Goal: Information Seeking & Learning: Check status

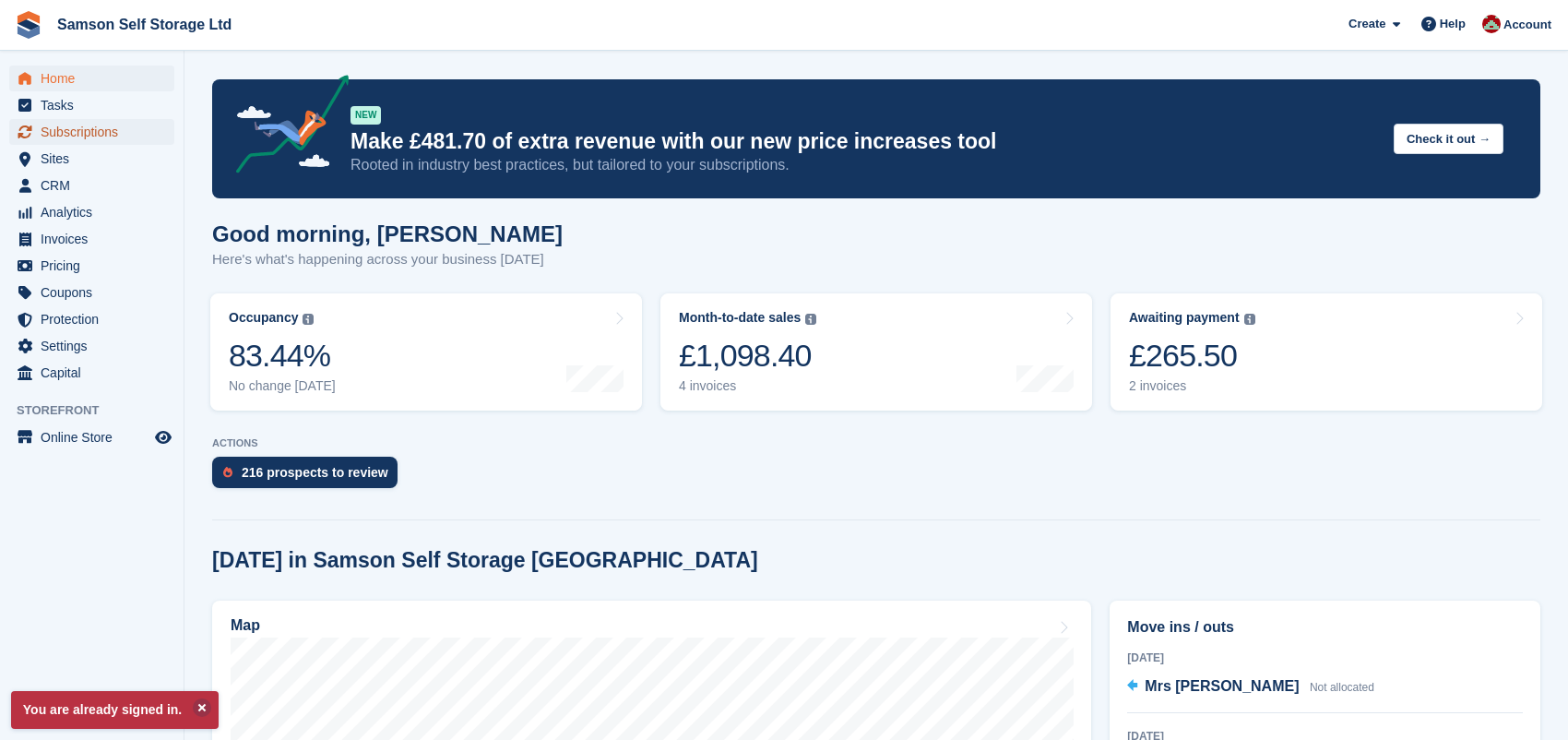
click at [90, 139] on span "Subscriptions" at bounding box center [96, 132] width 111 height 26
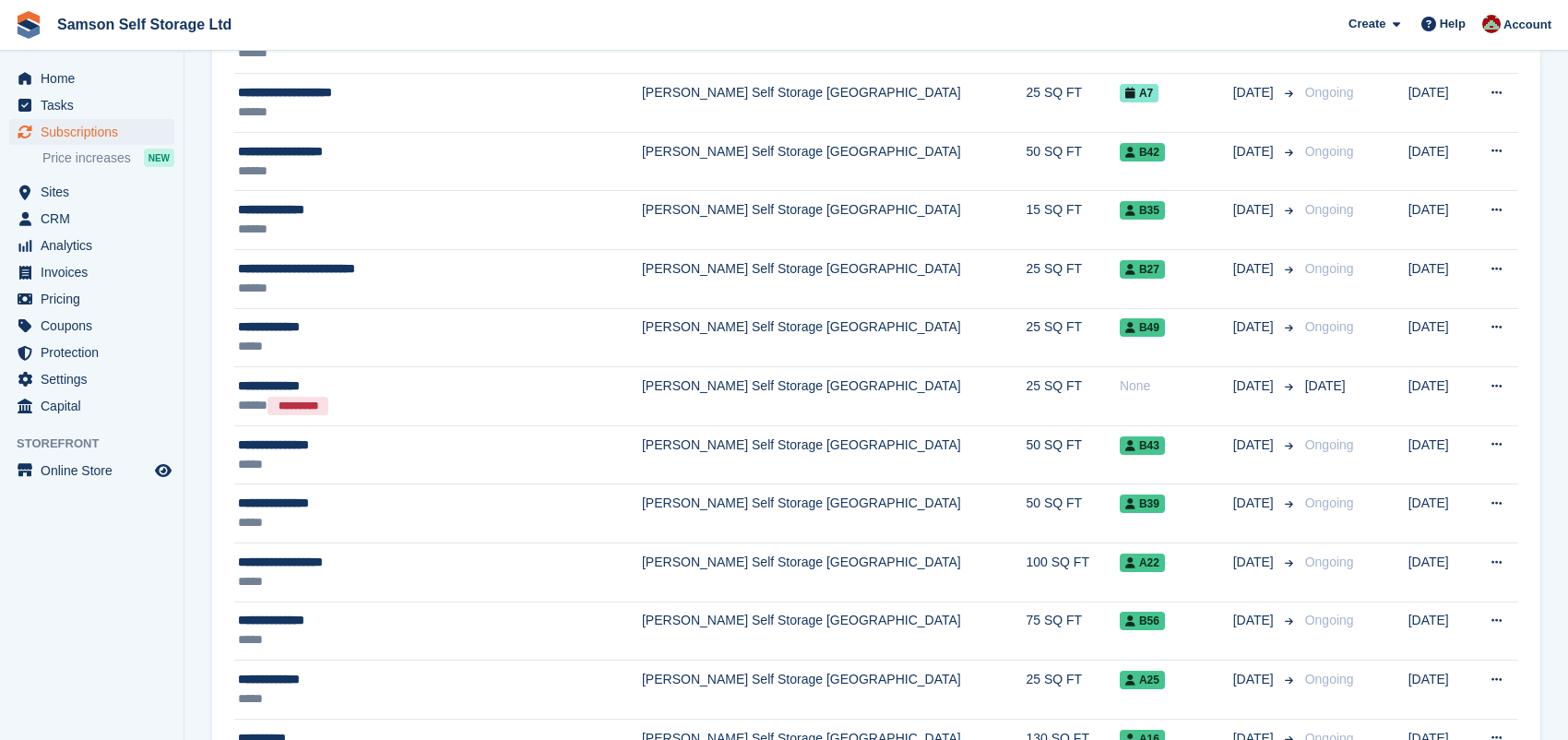
scroll to position [331, 0]
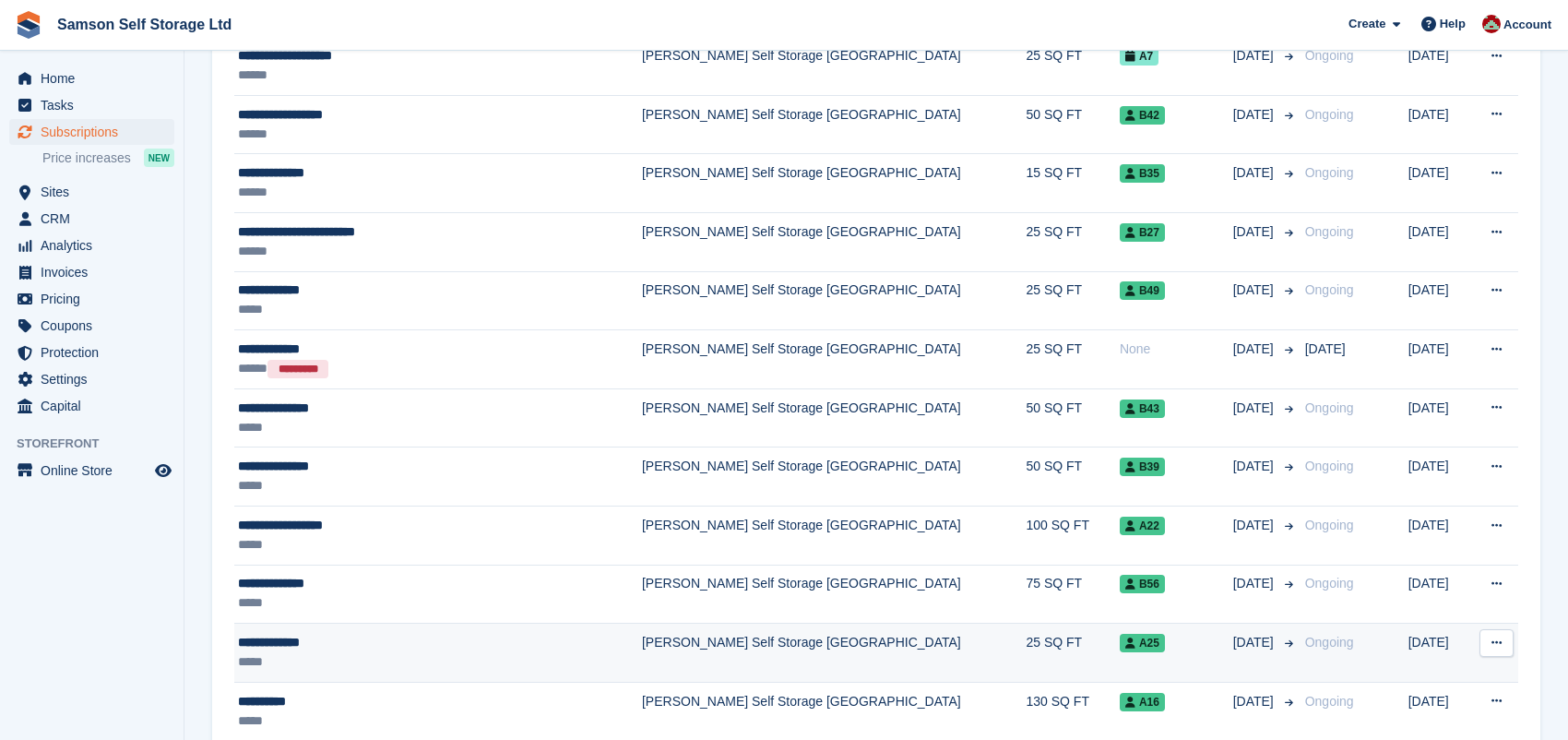
click at [1025, 648] on td "25 SQ FT" at bounding box center [1072, 654] width 93 height 60
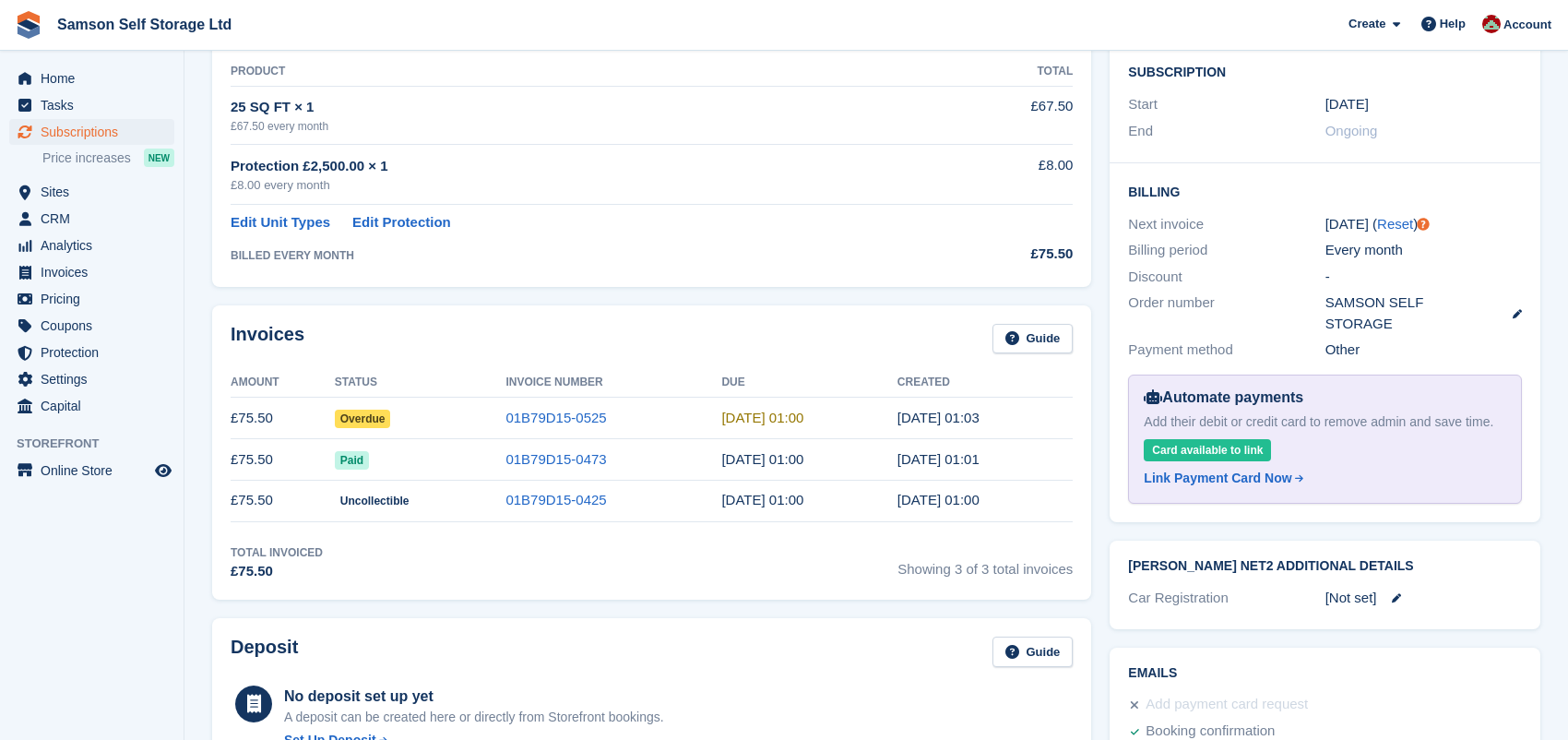
scroll to position [356, 0]
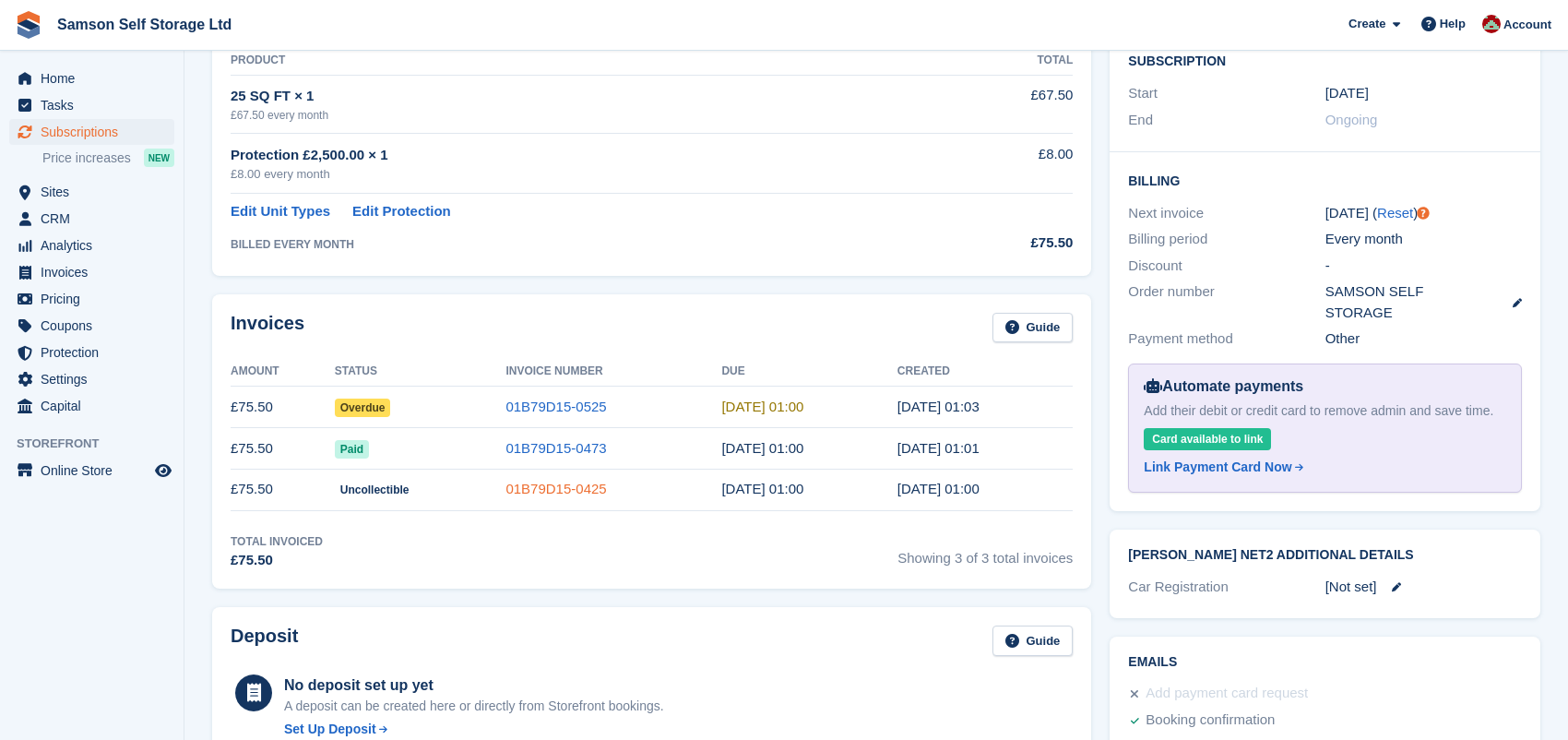
click at [561, 489] on link "01B79D15-0425" at bounding box center [555, 489] width 100 height 16
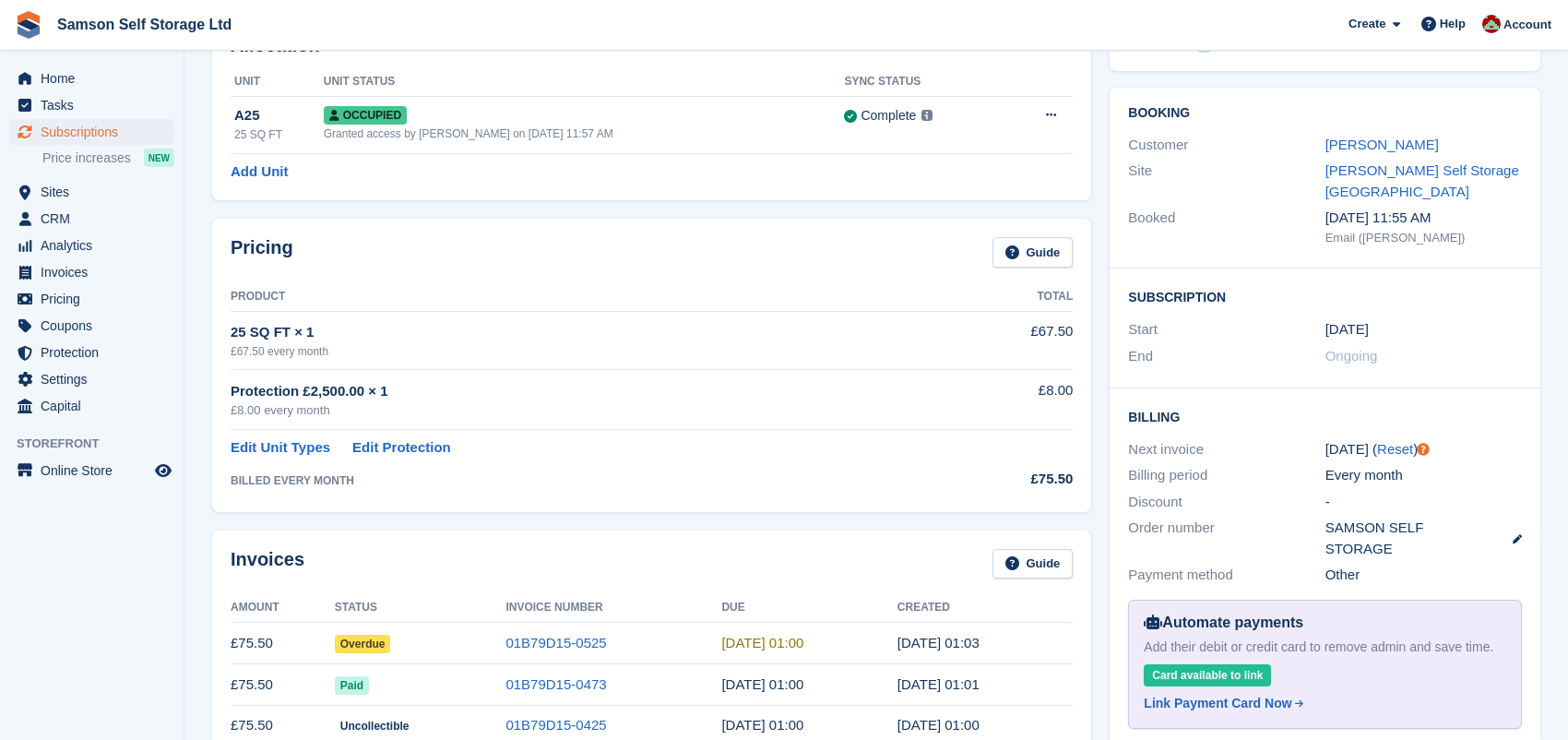
scroll to position [113, 0]
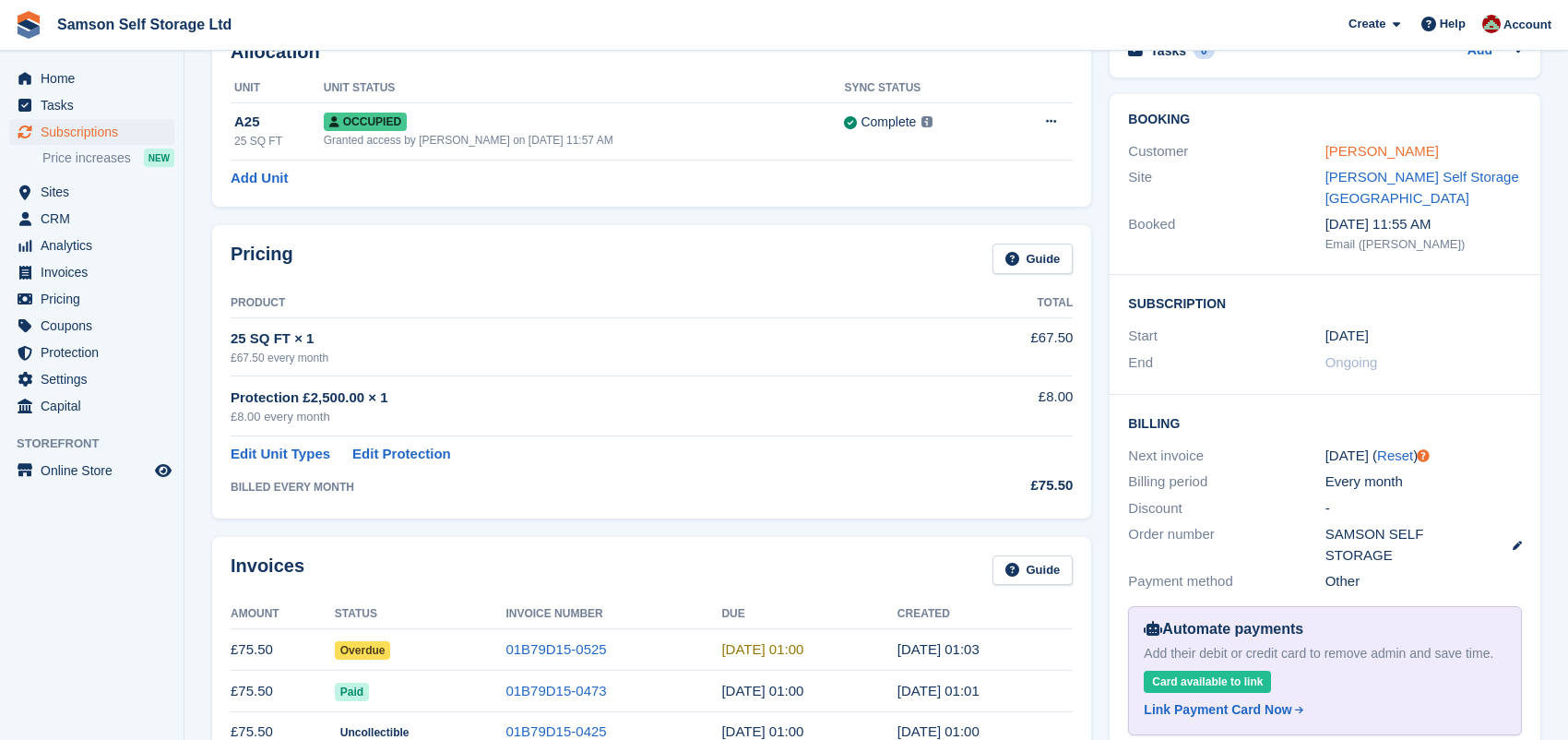
click at [1358, 154] on link "Angus Clayton" at bounding box center [1383, 151] width 113 height 16
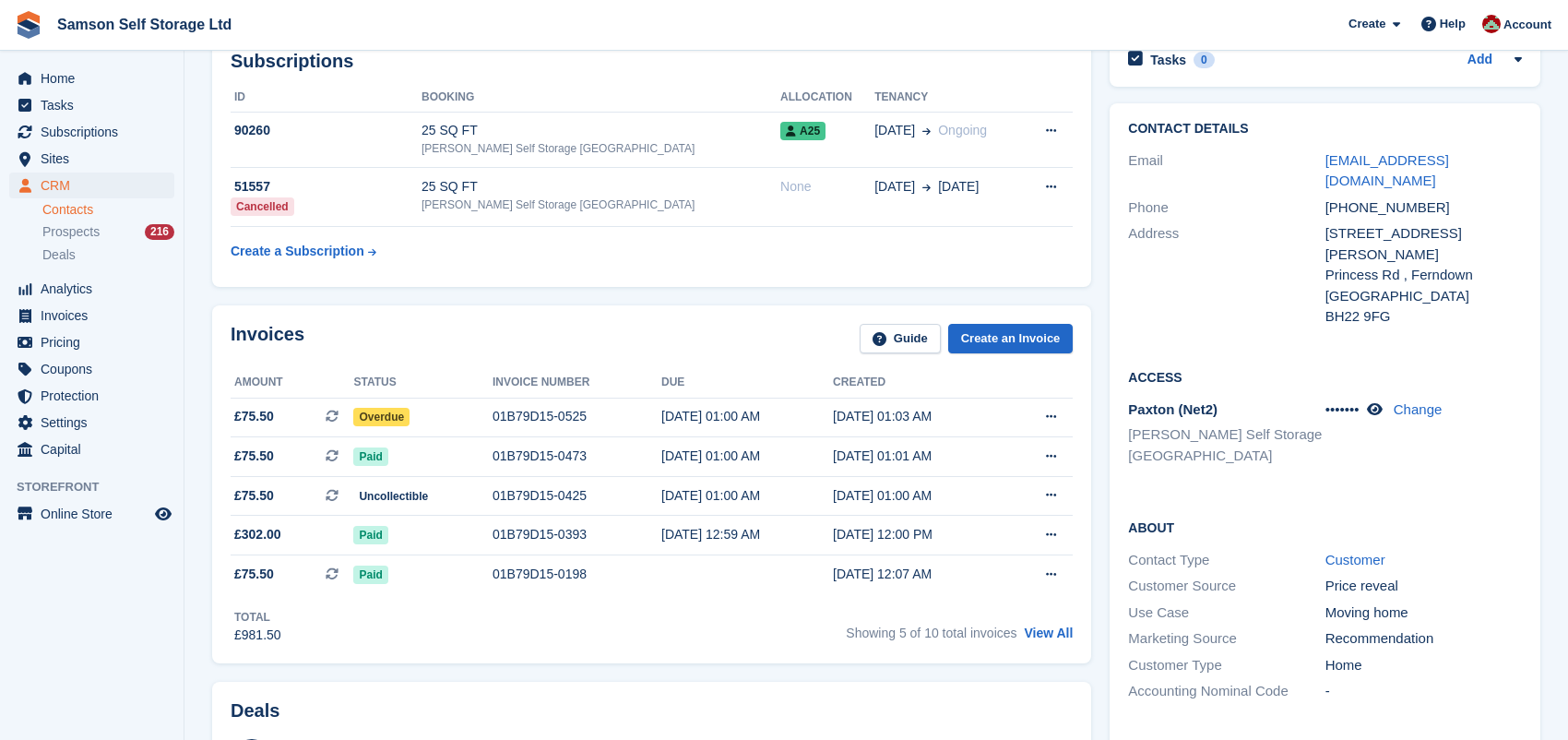
scroll to position [151, 0]
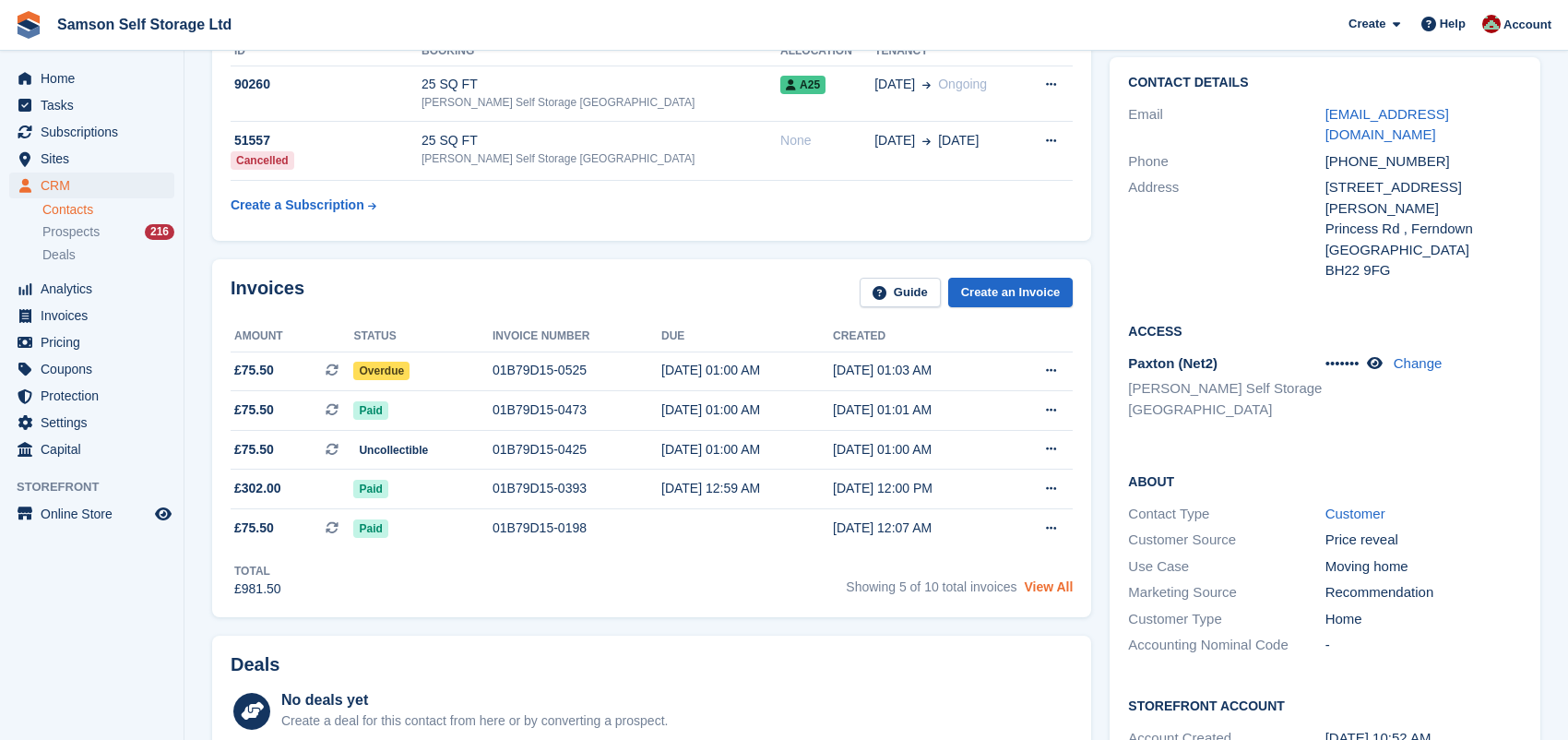
click at [1042, 584] on link "View All" at bounding box center [1048, 586] width 49 height 15
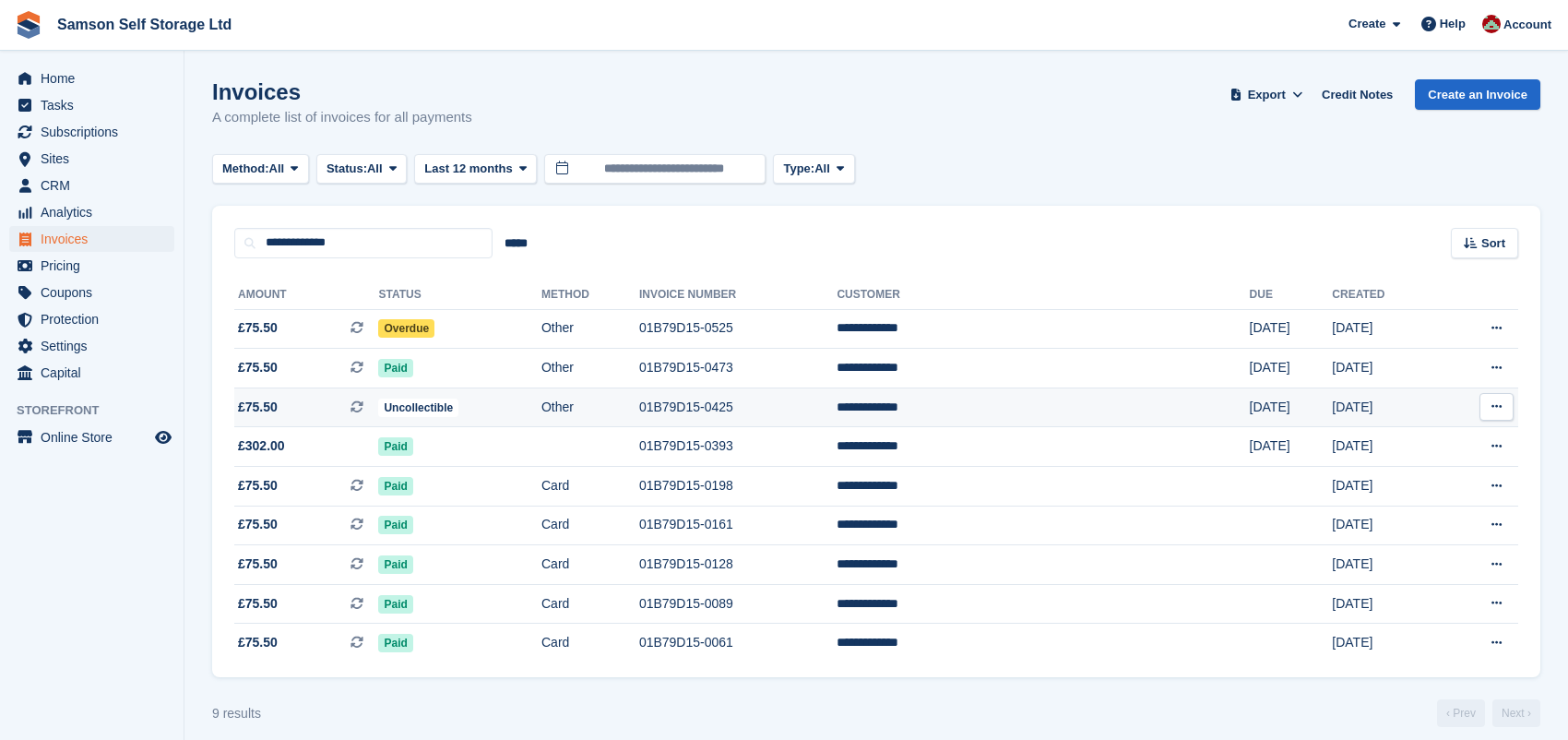
click at [1498, 408] on icon at bounding box center [1497, 407] width 10 height 12
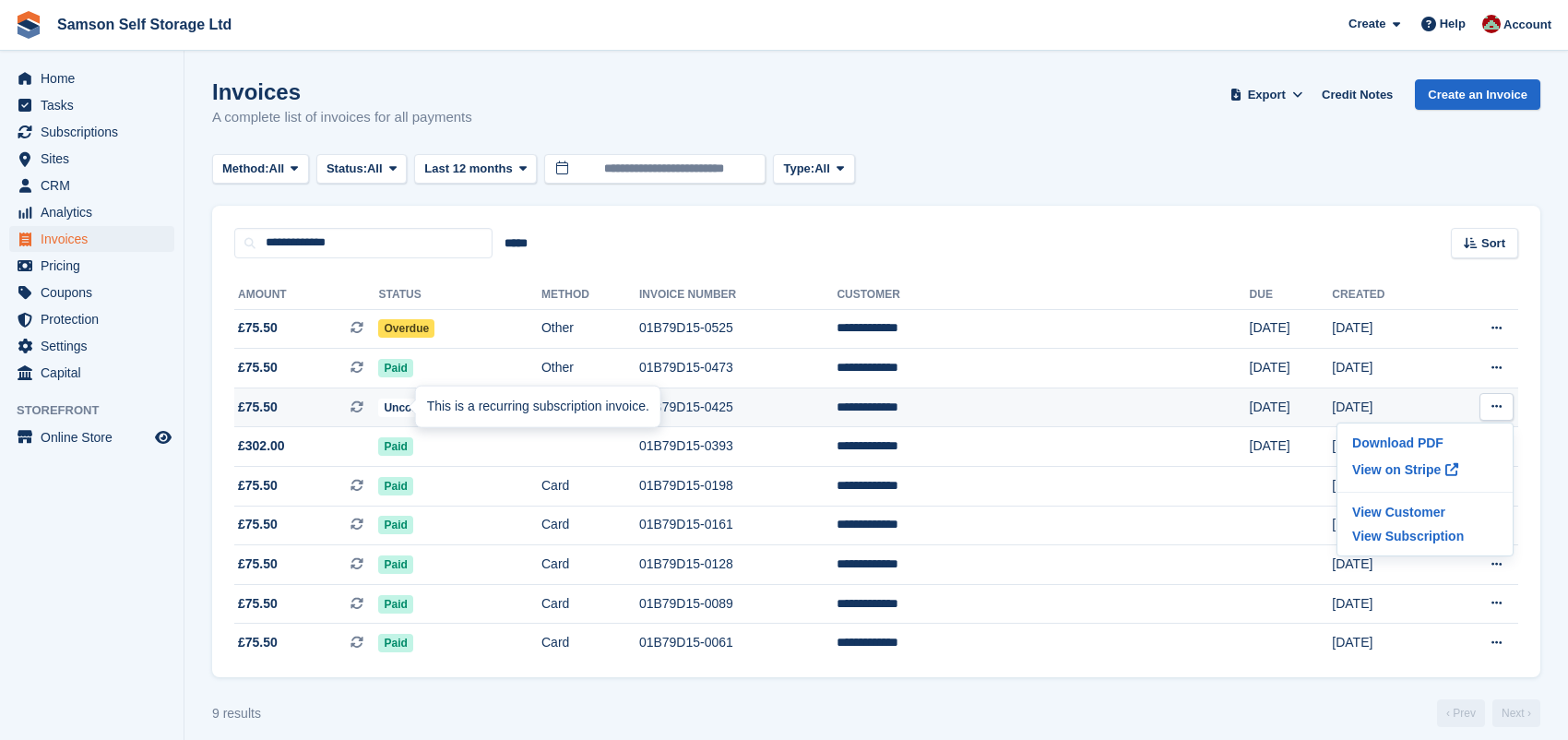
click at [364, 403] on icon at bounding box center [357, 407] width 13 height 13
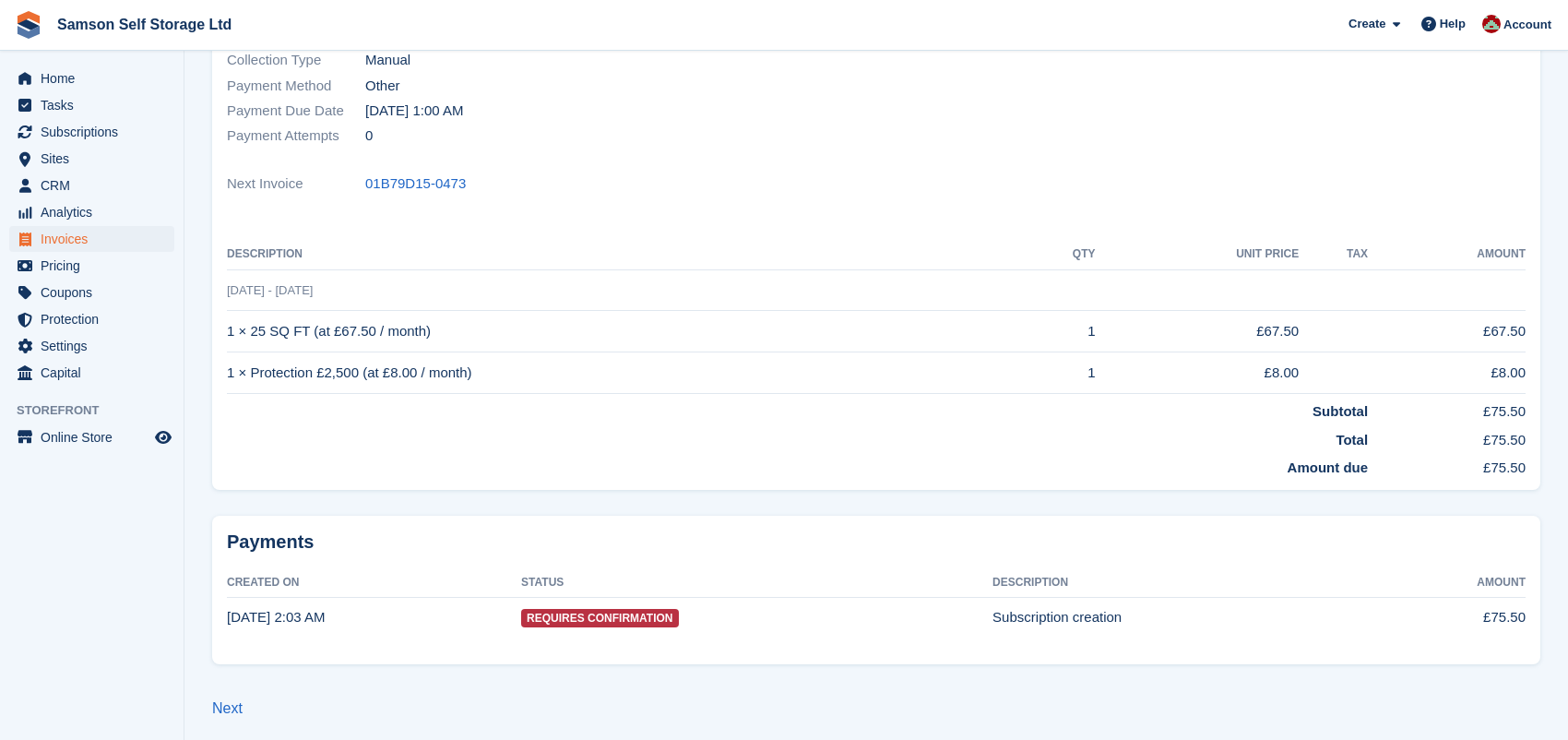
scroll to position [330, 0]
click at [570, 618] on span "Requires Confirmation" at bounding box center [600, 618] width 157 height 19
click at [677, 611] on td "Requires Confirmation" at bounding box center [757, 617] width 471 height 41
click at [613, 626] on span "Requires Confirmation" at bounding box center [600, 618] width 157 height 19
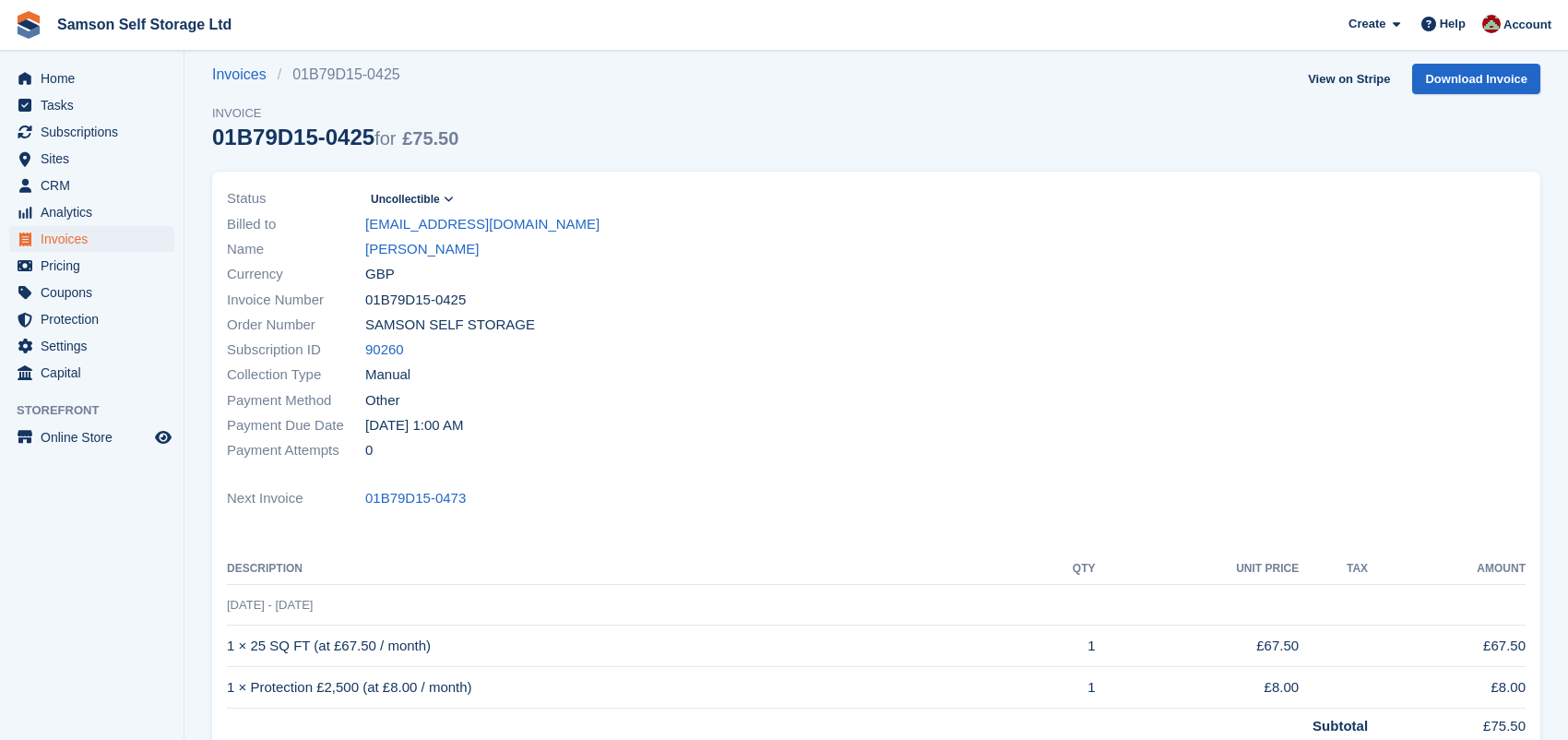
scroll to position [0, 0]
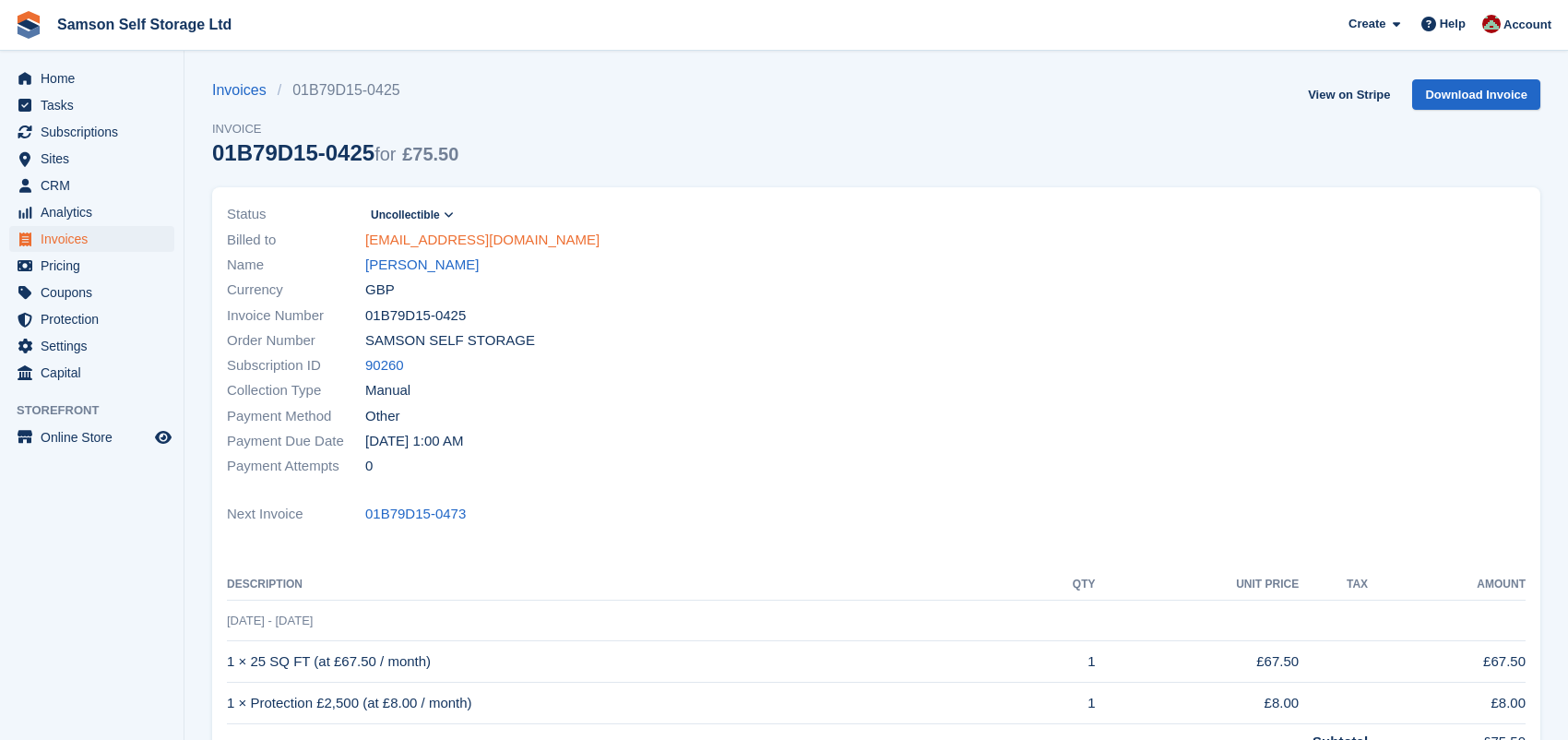
click at [482, 240] on link "[EMAIL_ADDRESS][DOMAIN_NAME]" at bounding box center [482, 240] width 234 height 21
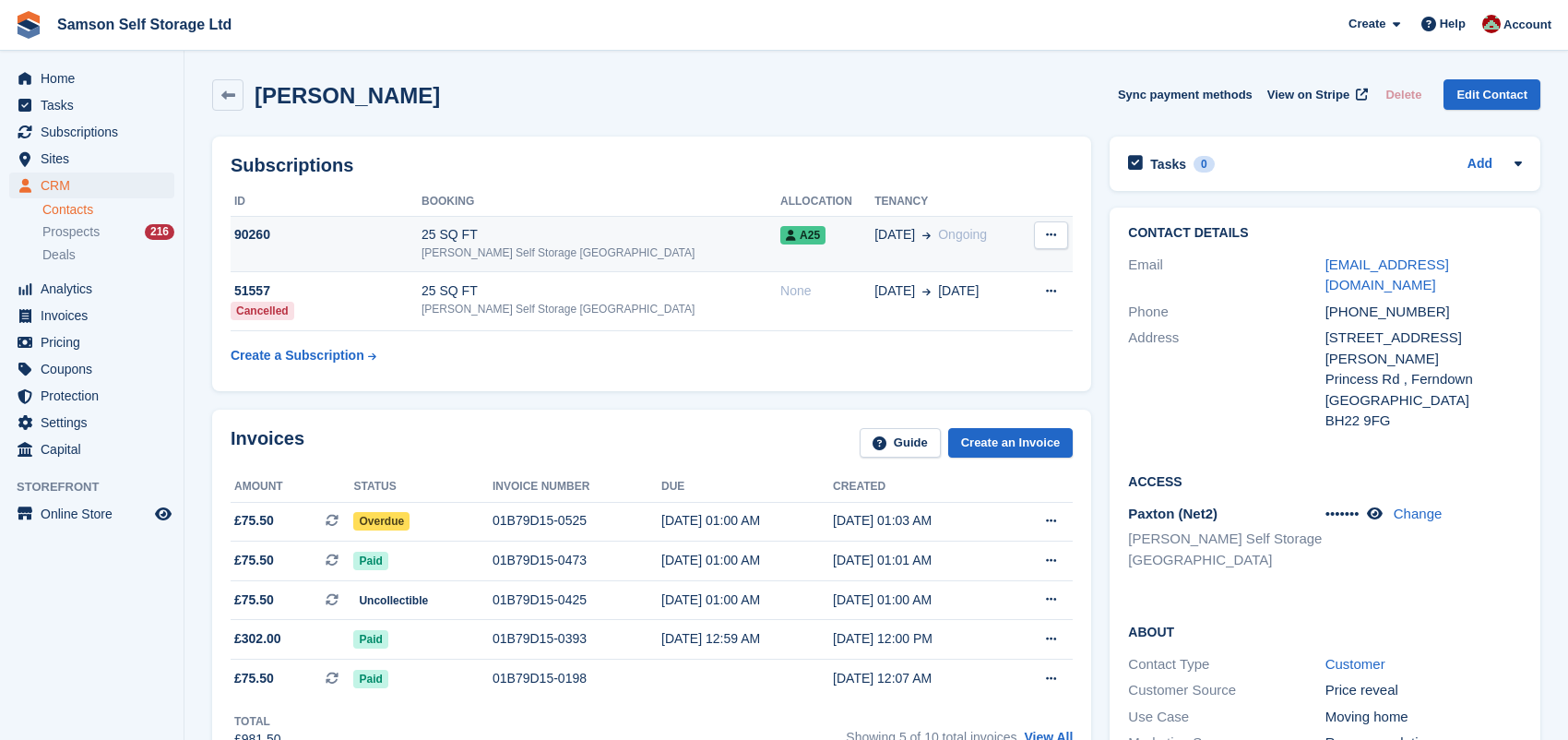
click at [1051, 233] on icon at bounding box center [1051, 235] width 10 height 12
click at [508, 242] on div "25 SQ FT" at bounding box center [601, 235] width 359 height 20
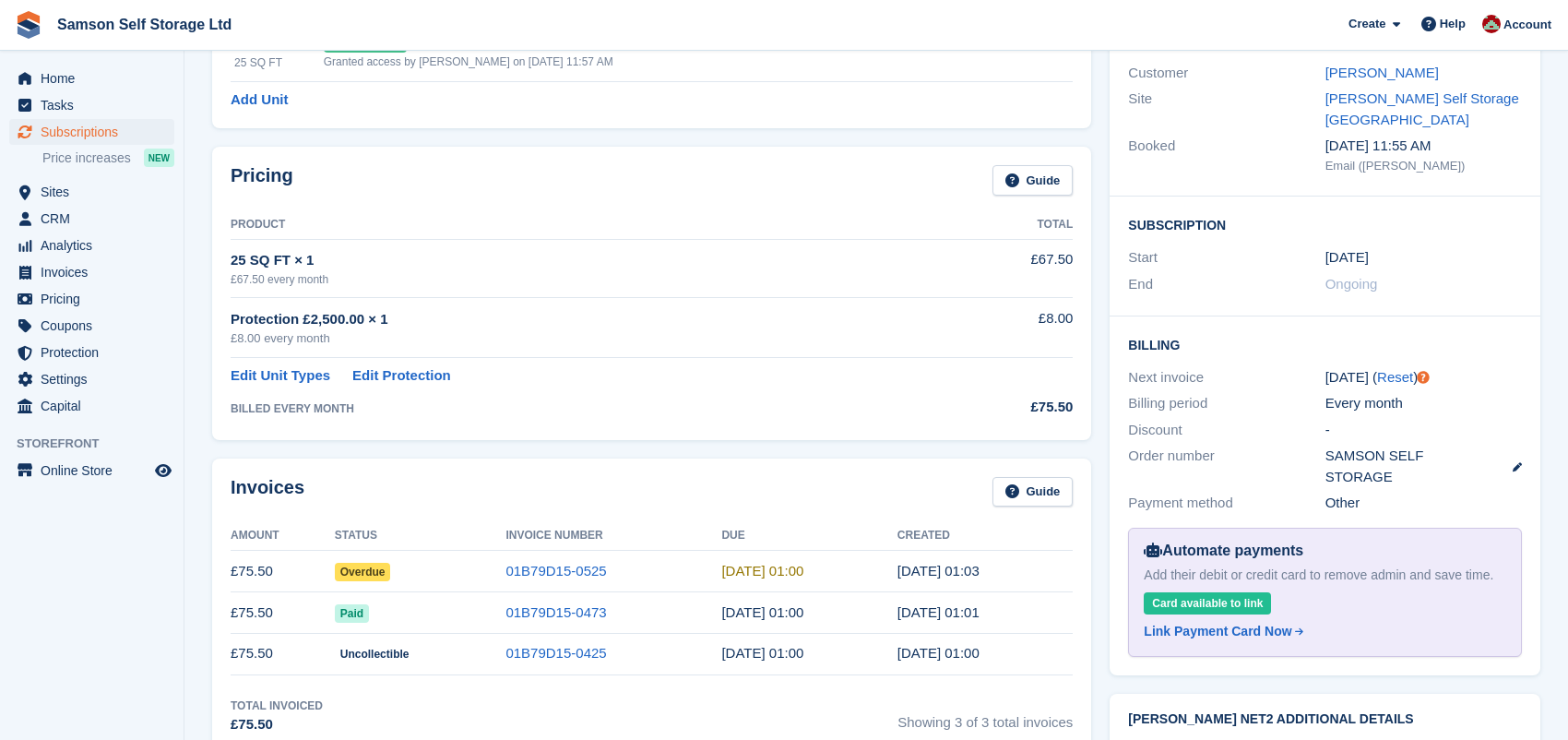
scroll to position [200, 0]
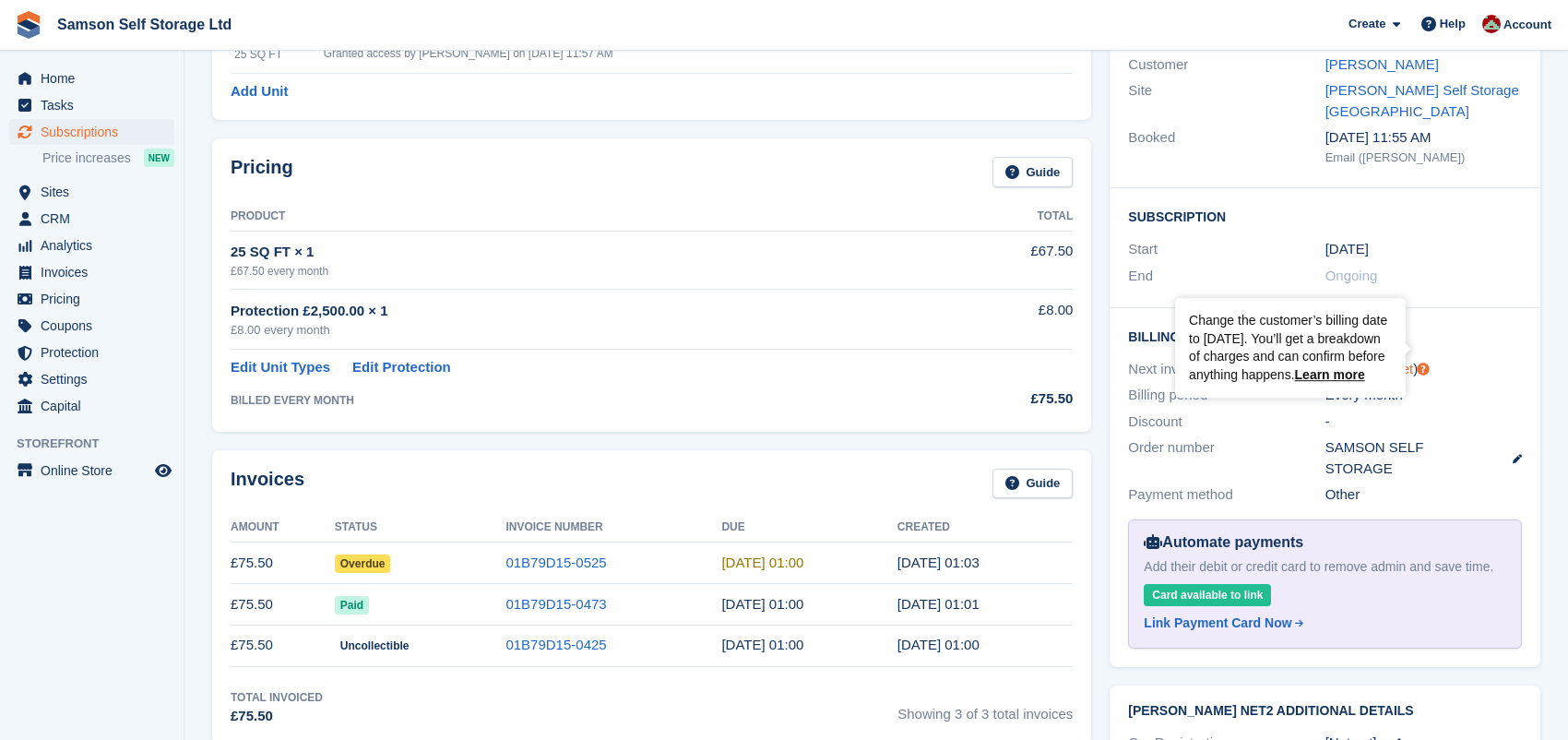
click at [1423, 364] on icon "Tooltip anchor" at bounding box center [1423, 370] width 12 height 12
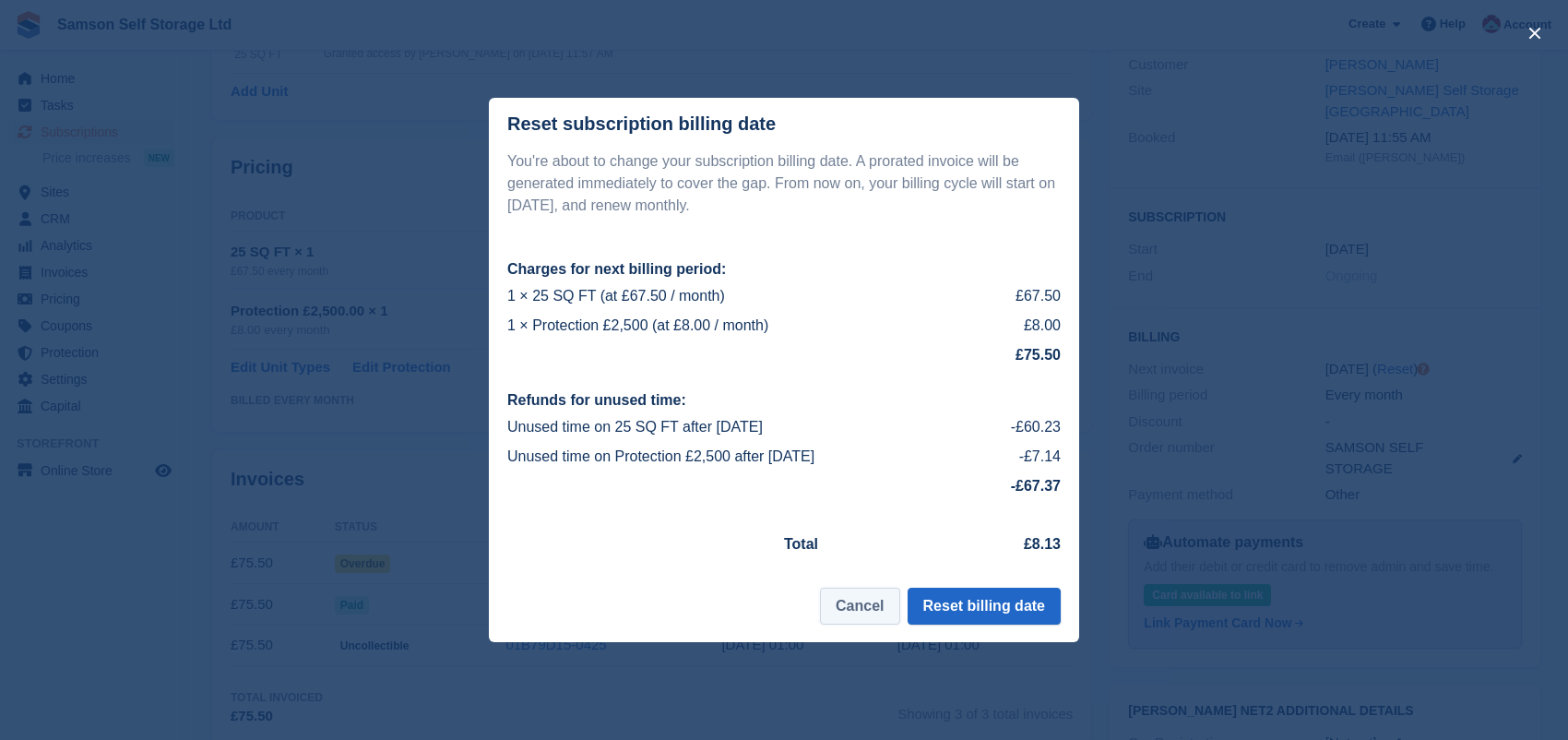
click at [858, 611] on button "Cancel" at bounding box center [860, 606] width 79 height 37
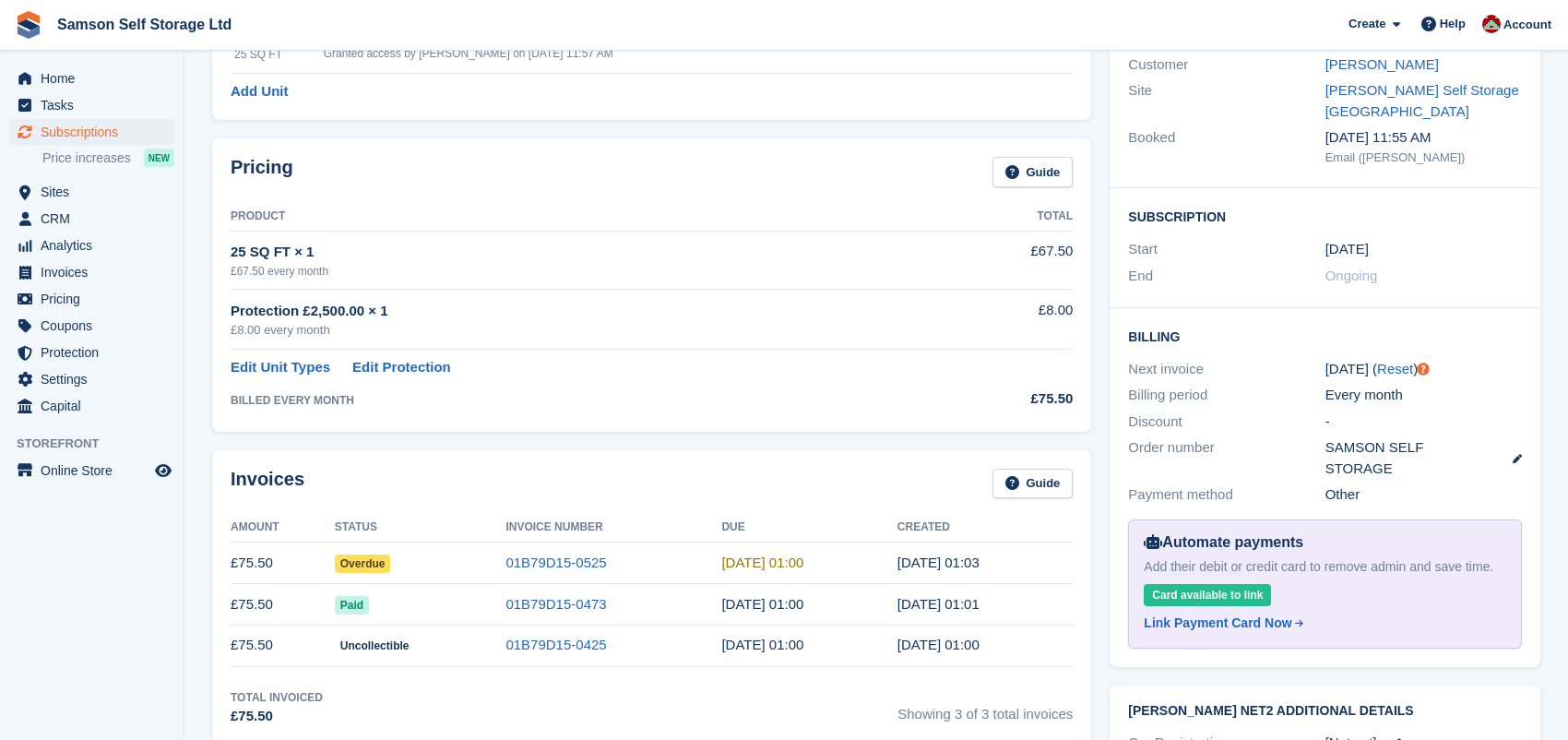
click at [353, 564] on span "Overdue" at bounding box center [363, 563] width 57 height 19
click at [251, 564] on td "£75.50" at bounding box center [283, 563] width 104 height 42
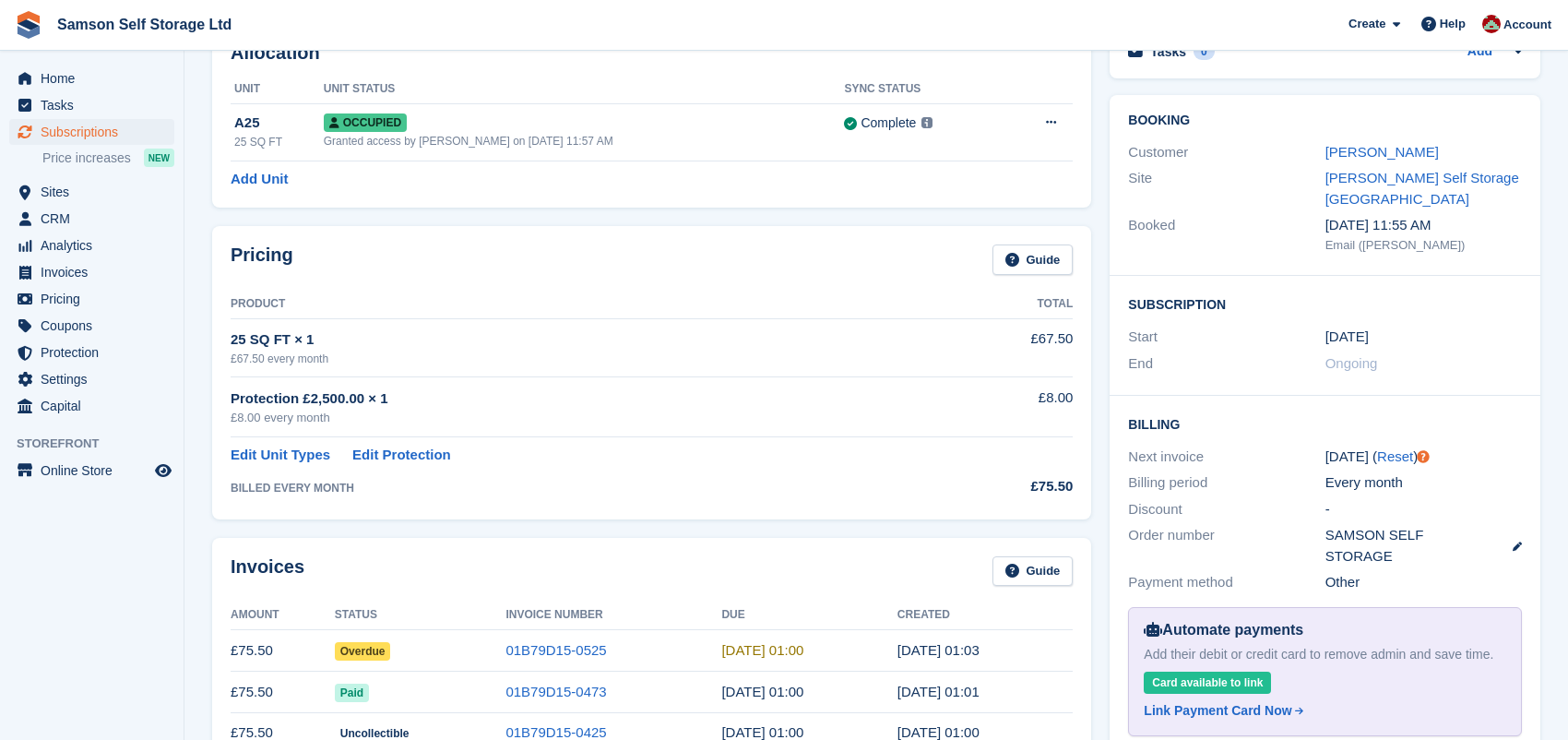
scroll to position [0, 0]
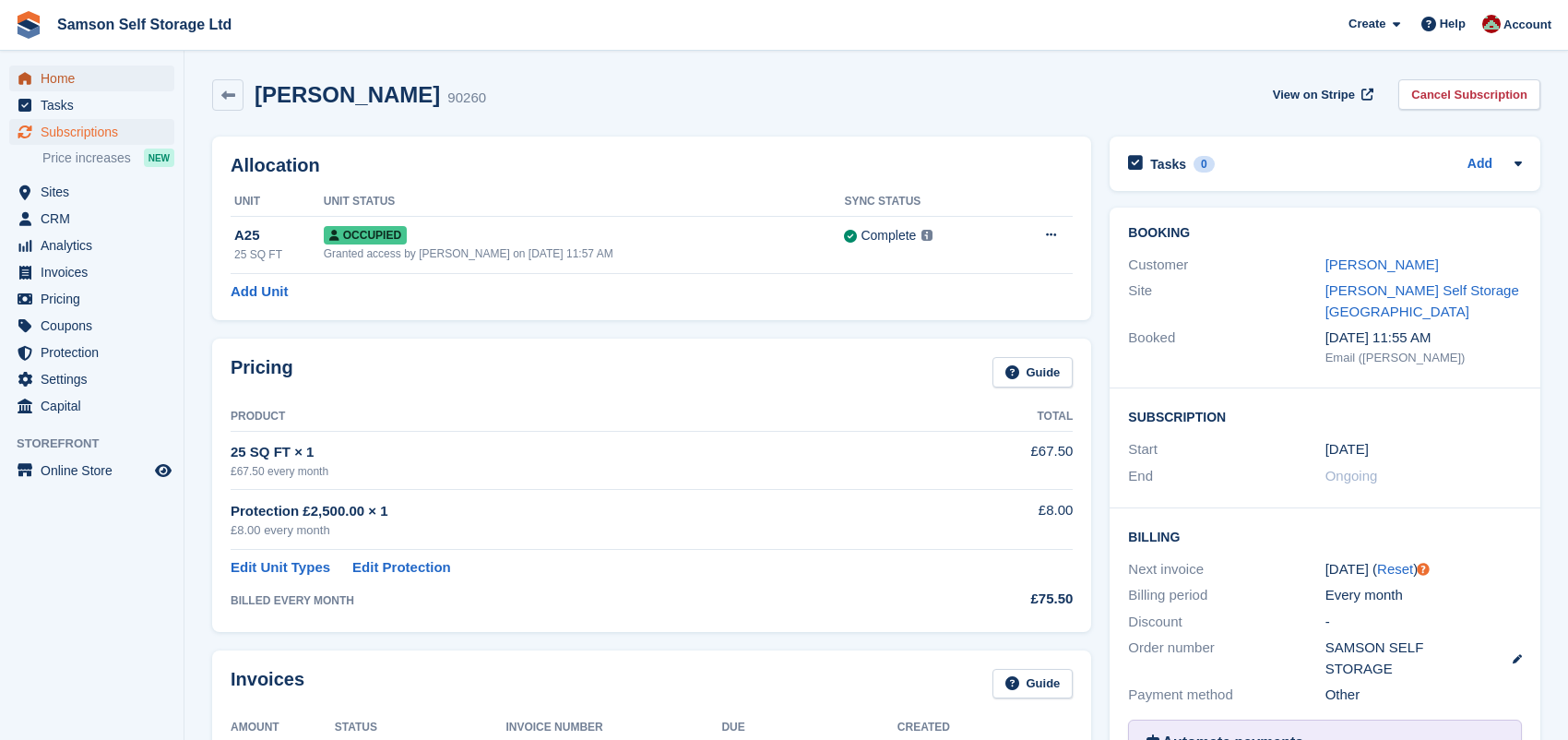
click at [77, 83] on span "Home" at bounding box center [96, 78] width 111 height 26
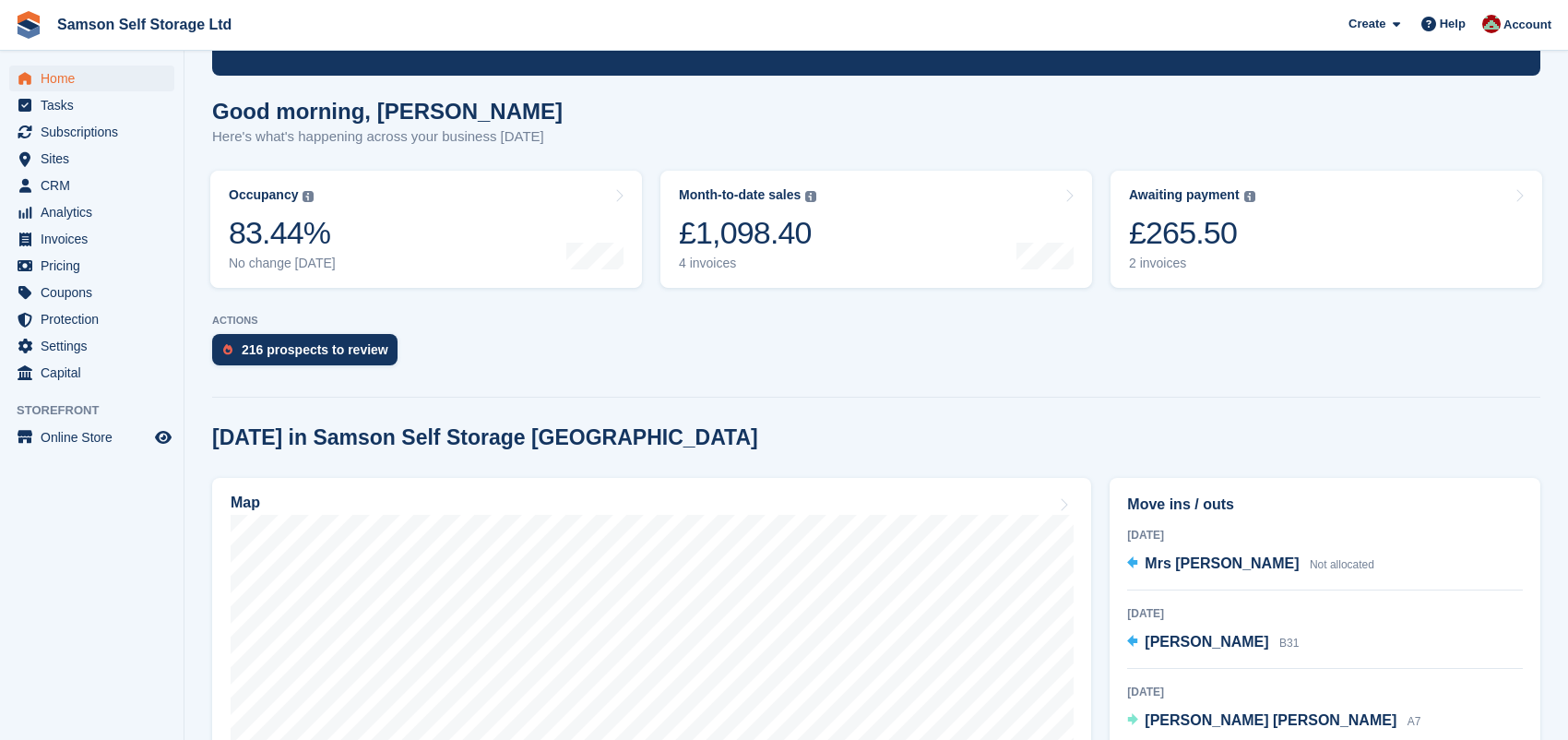
scroll to position [121, 0]
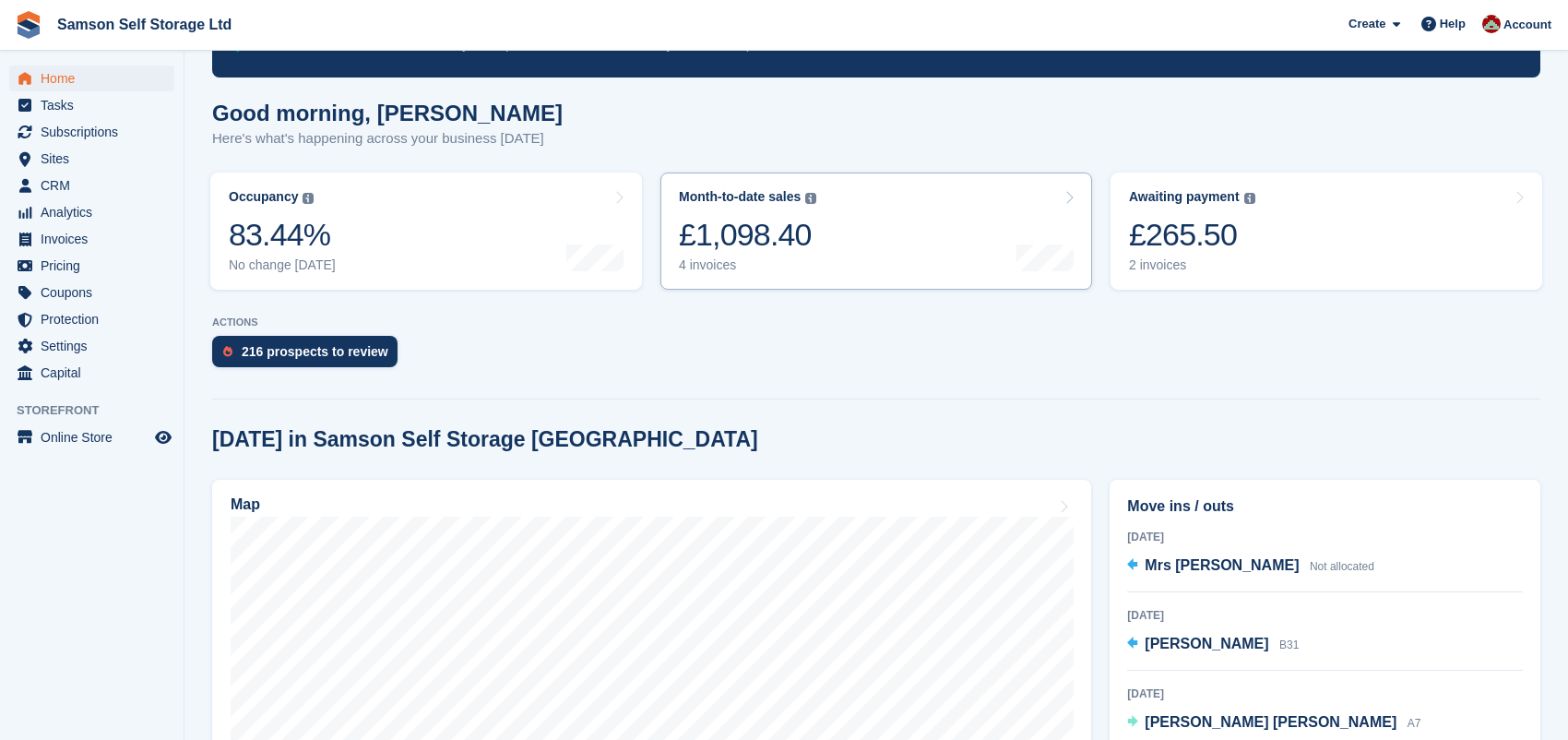
click at [746, 218] on div "£1,098.40" at bounding box center [748, 235] width 138 height 38
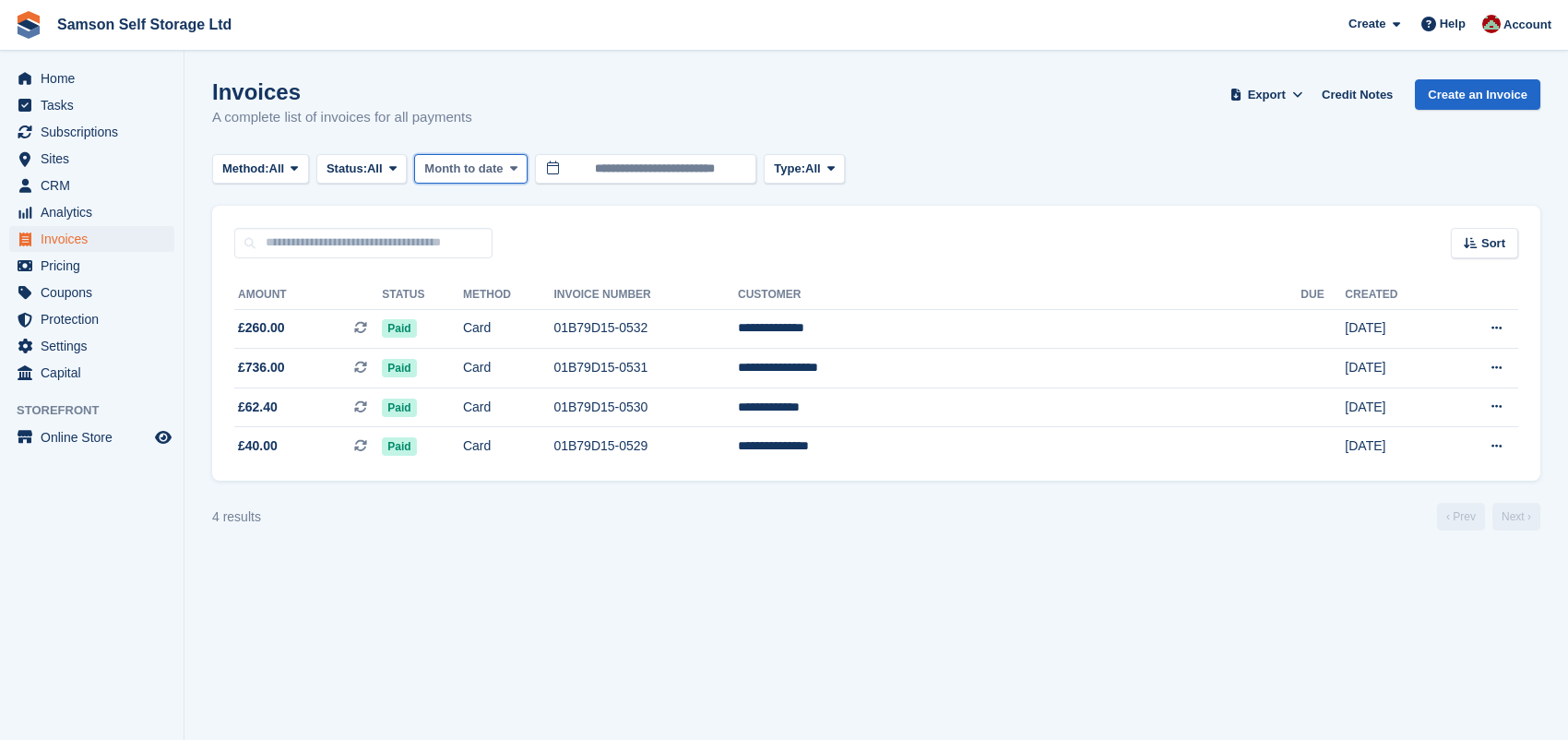
click at [522, 166] on span at bounding box center [514, 169] width 15 height 15
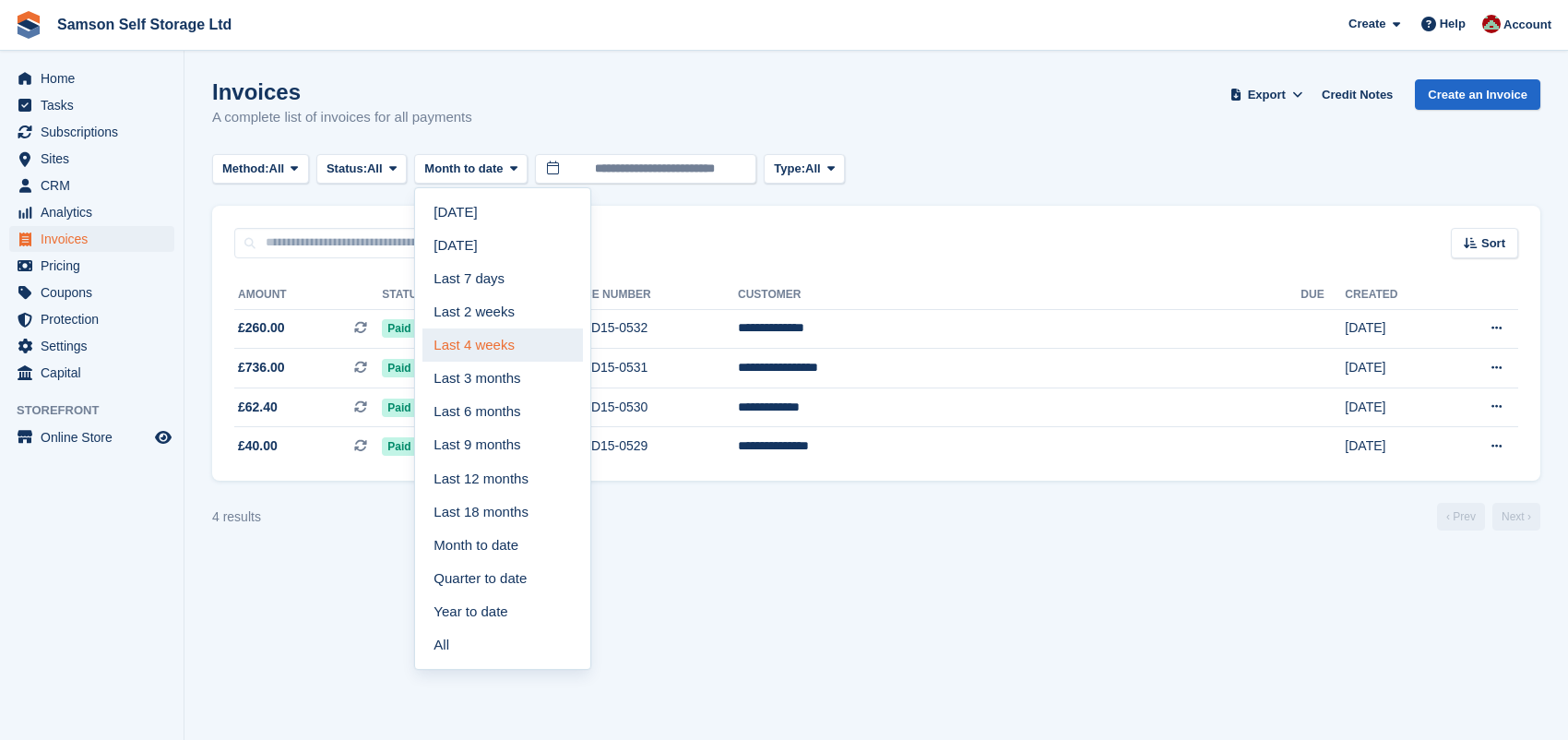
click at [499, 351] on link "Last 4 weeks" at bounding box center [503, 344] width 161 height 33
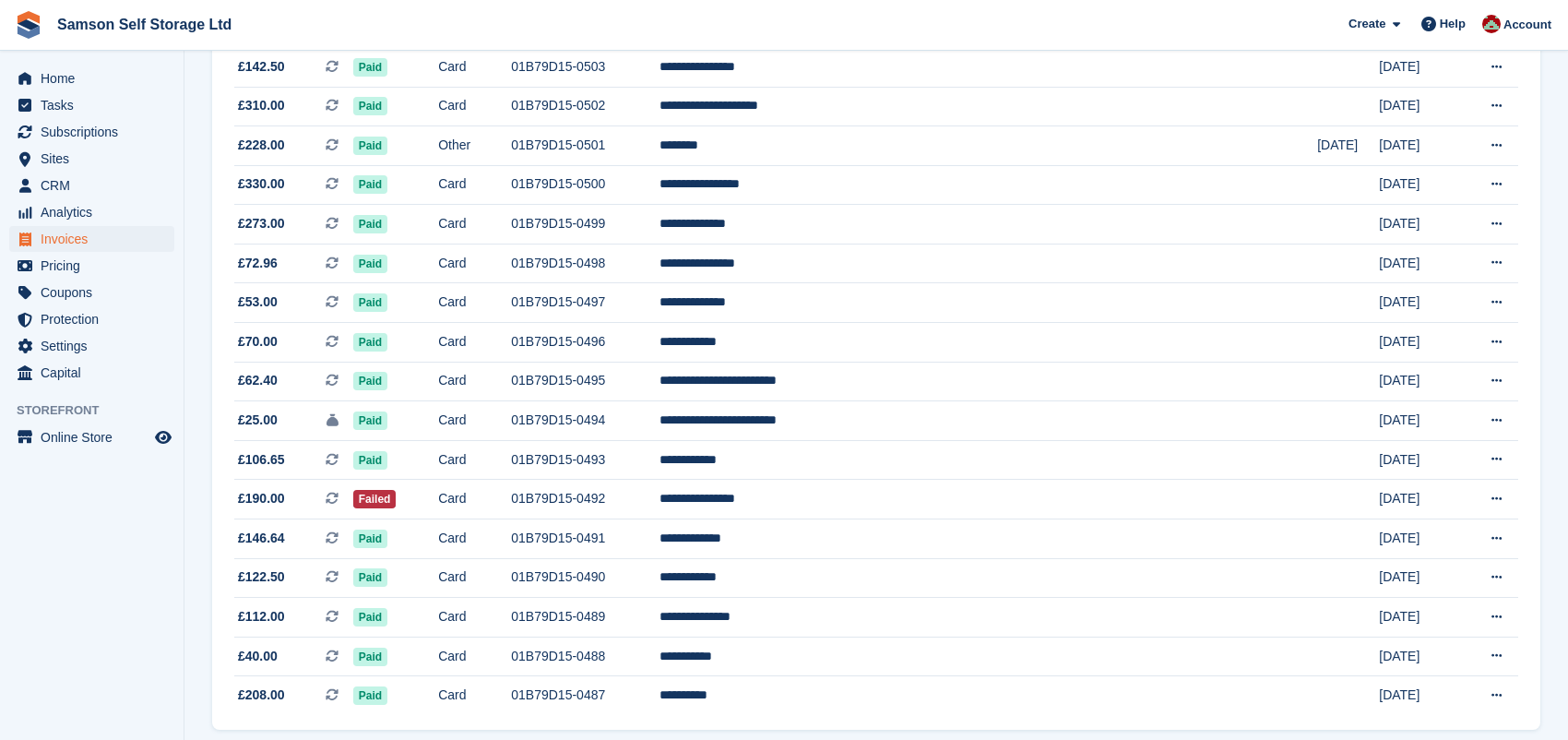
scroll to position [1464, 0]
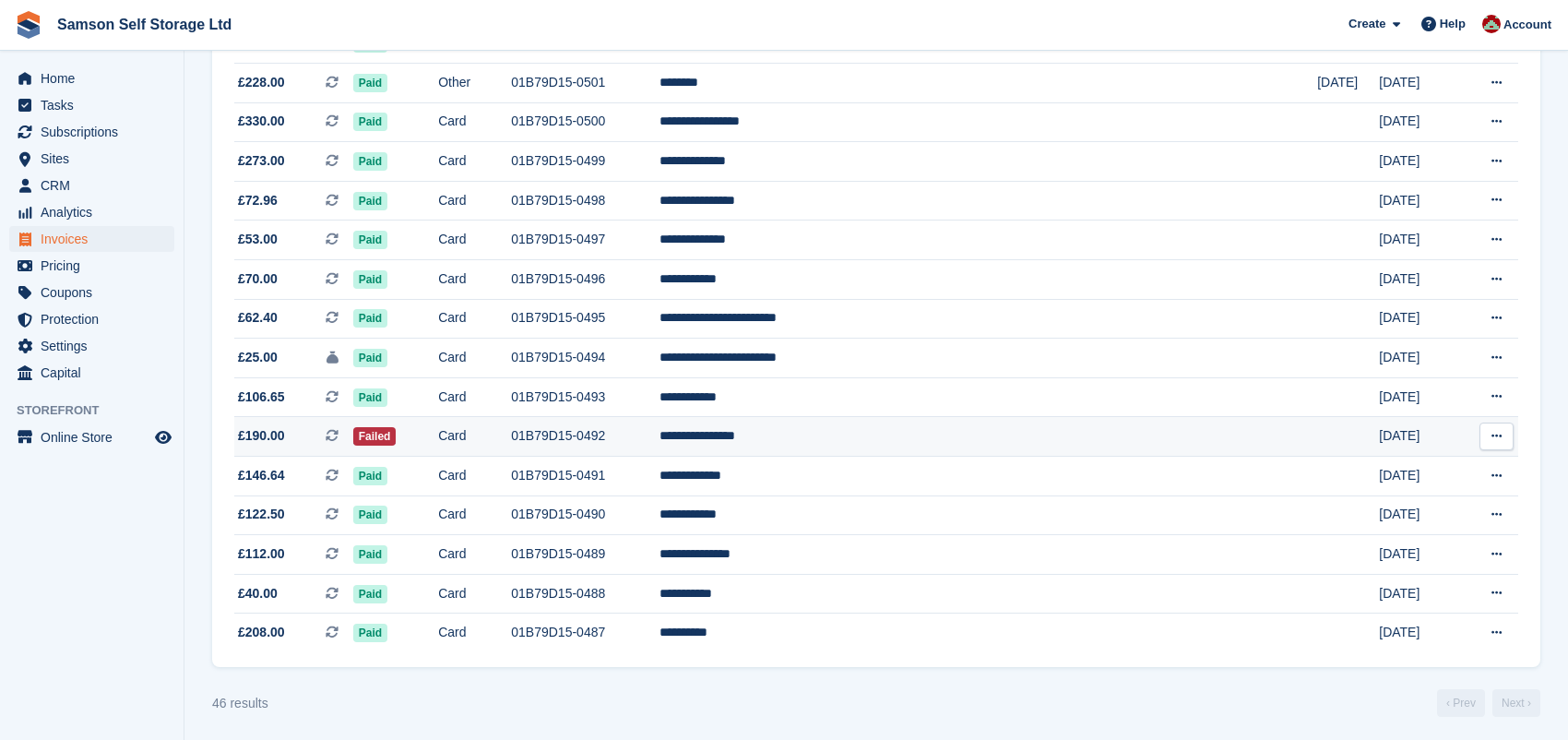
click at [879, 438] on td "**********" at bounding box center [989, 436] width 659 height 40
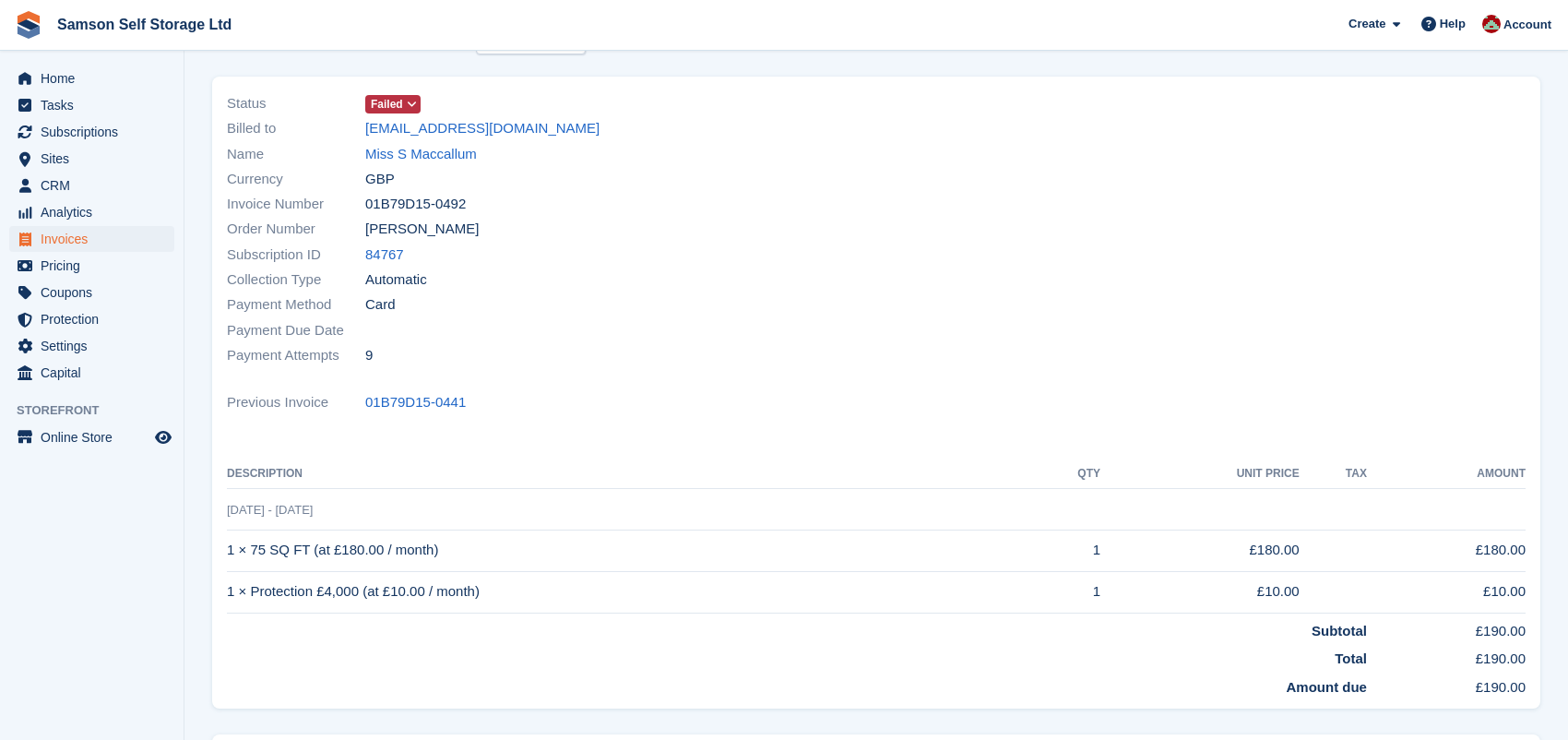
scroll to position [114, 0]
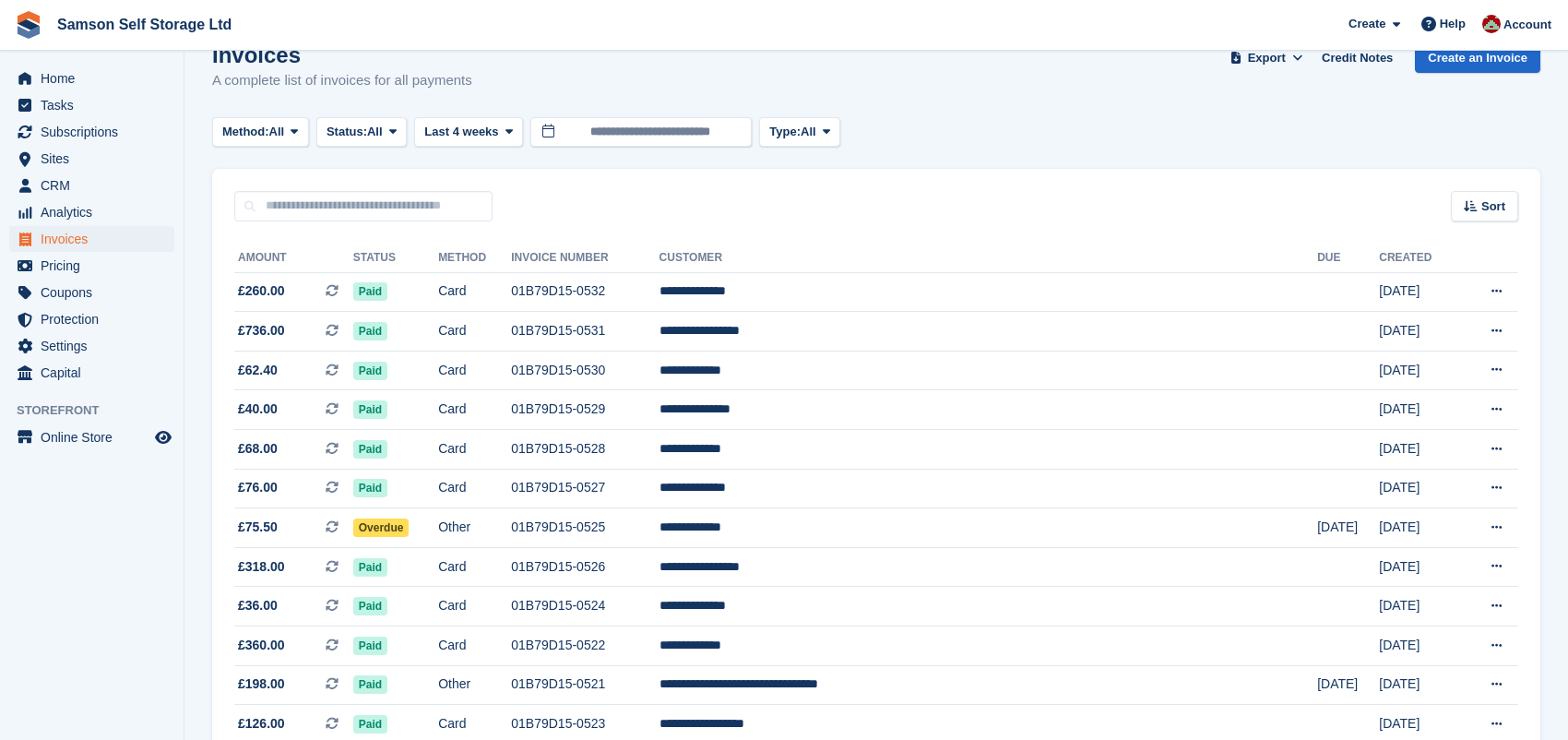
scroll to position [19, 0]
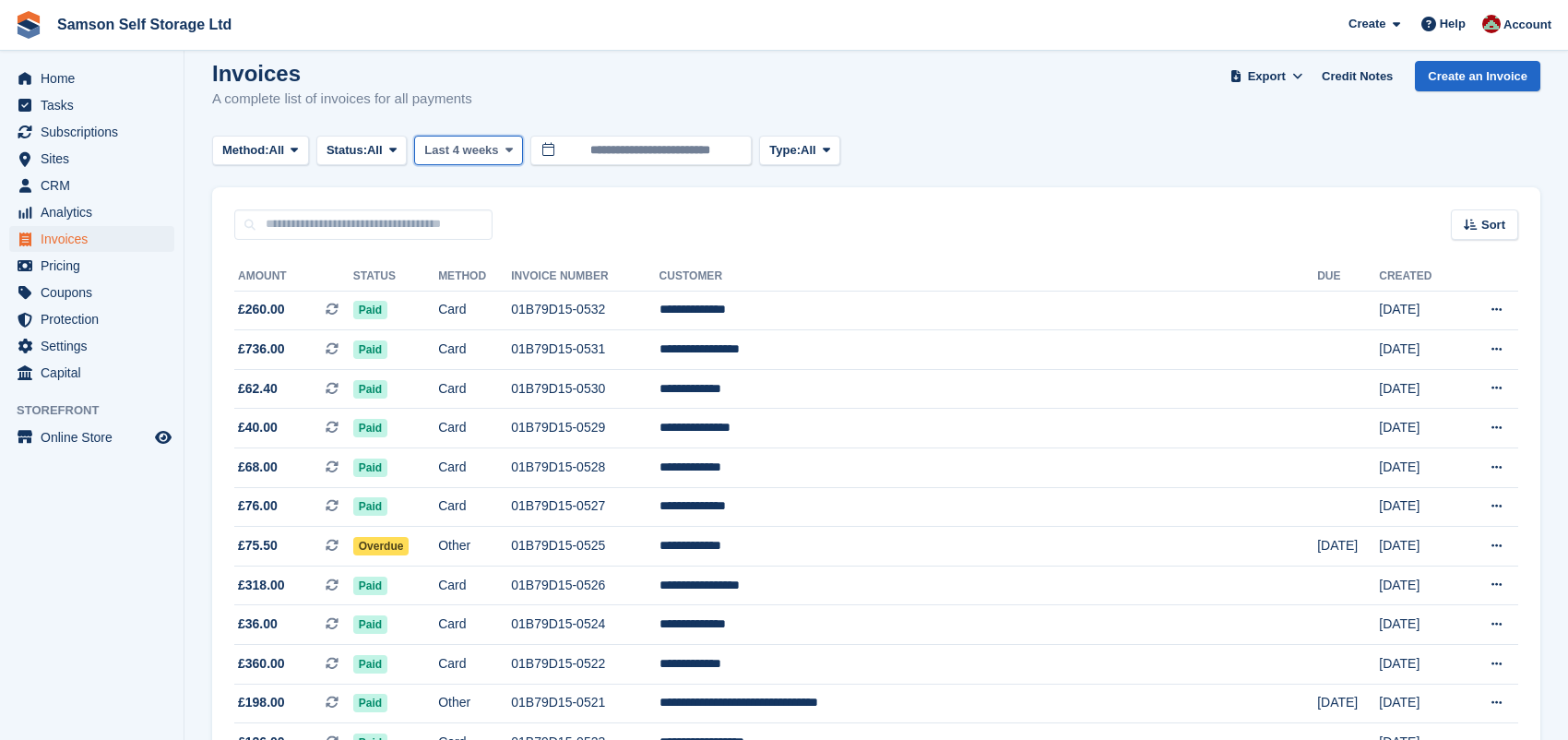
click at [507, 150] on icon at bounding box center [509, 150] width 7 height 12
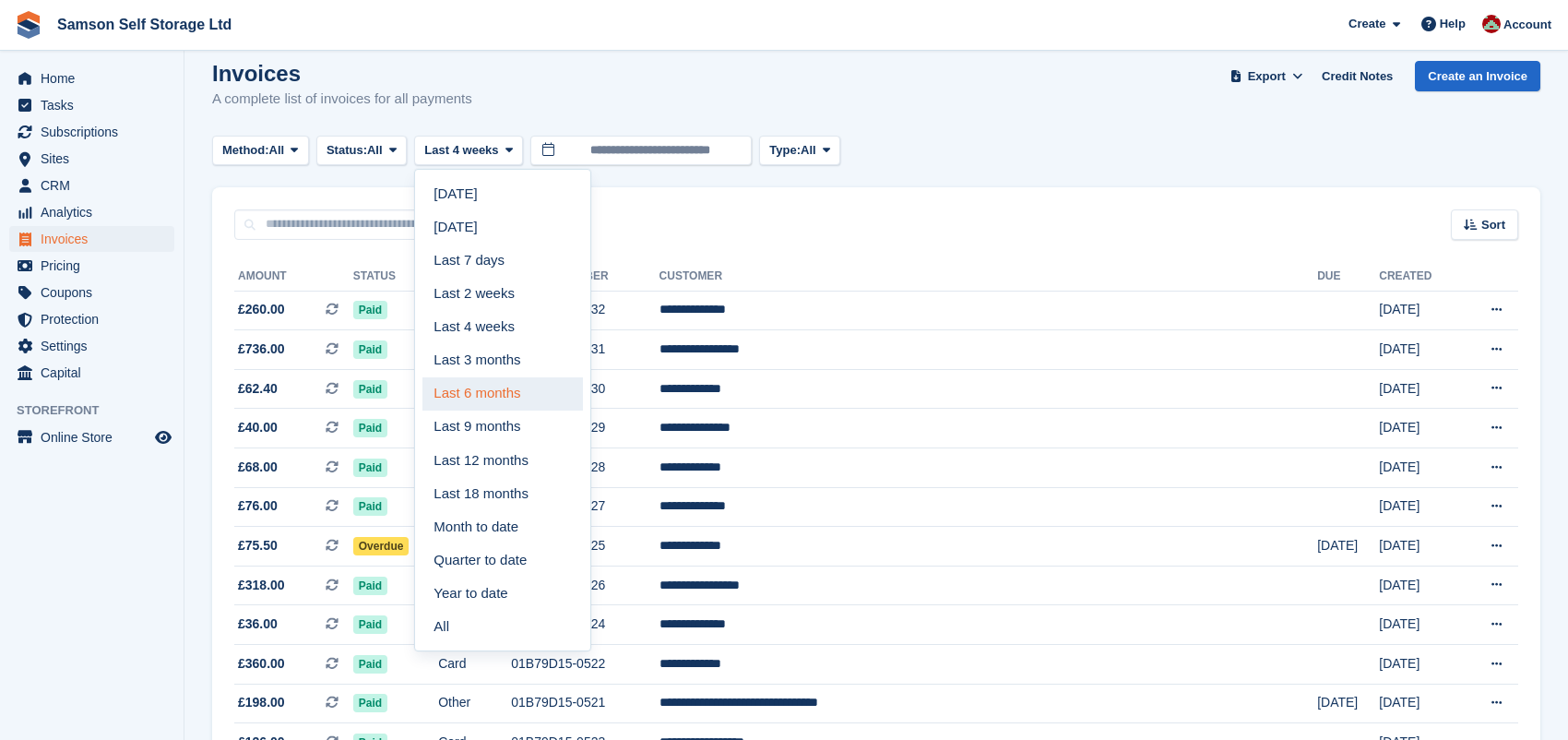
click at [502, 395] on link "Last 6 months" at bounding box center [503, 393] width 161 height 33
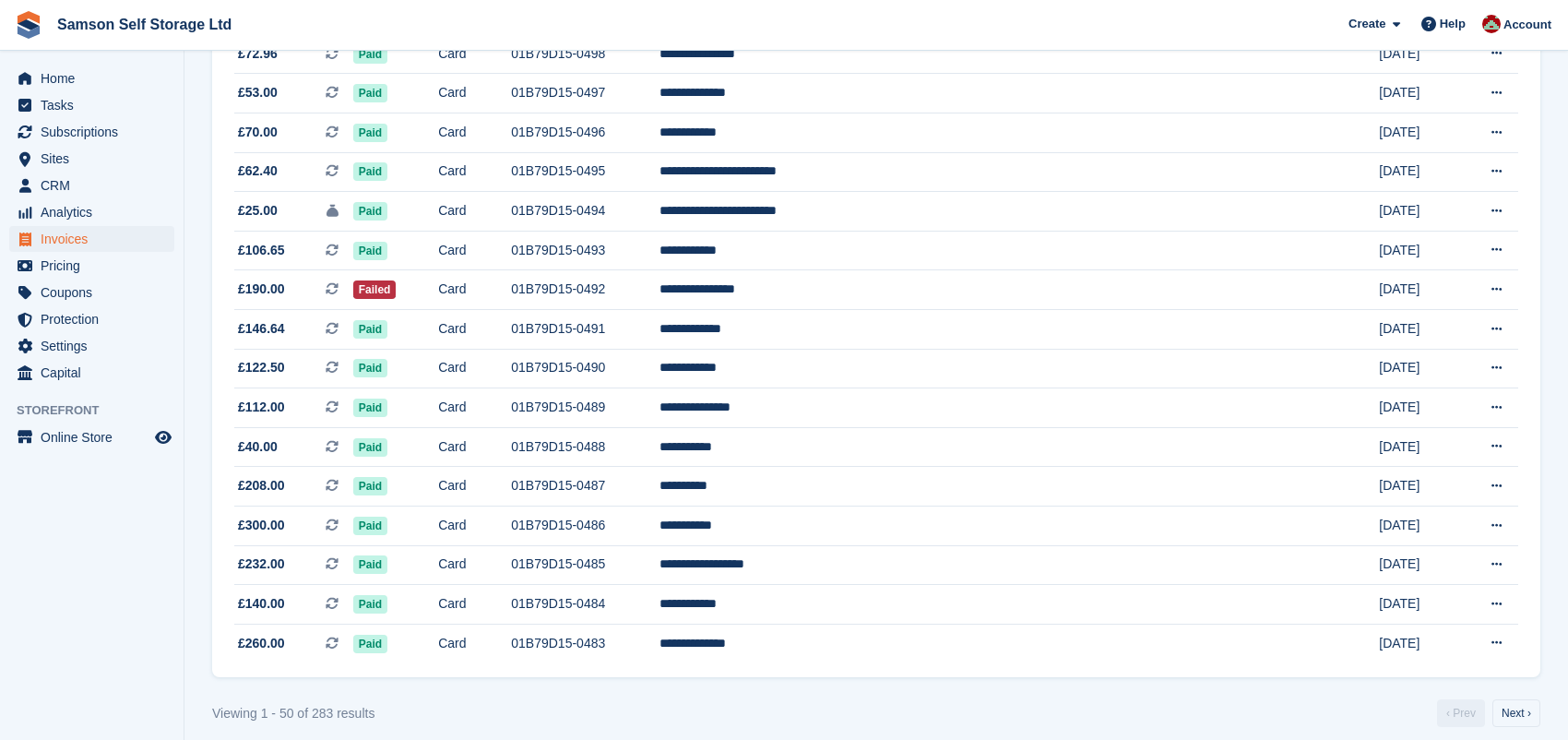
scroll to position [1621, 0]
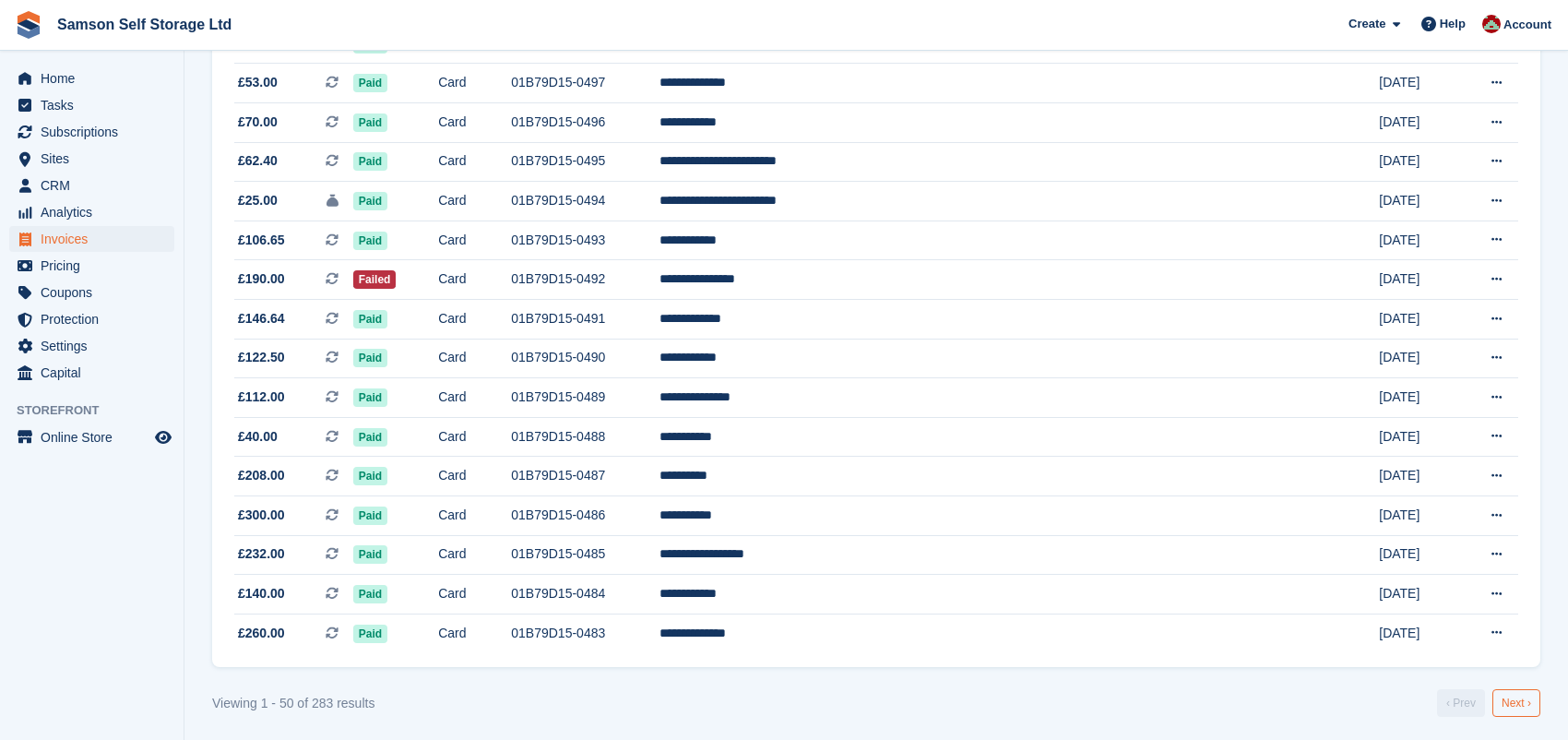
click at [1511, 697] on link "Next ›" at bounding box center [1516, 703] width 48 height 28
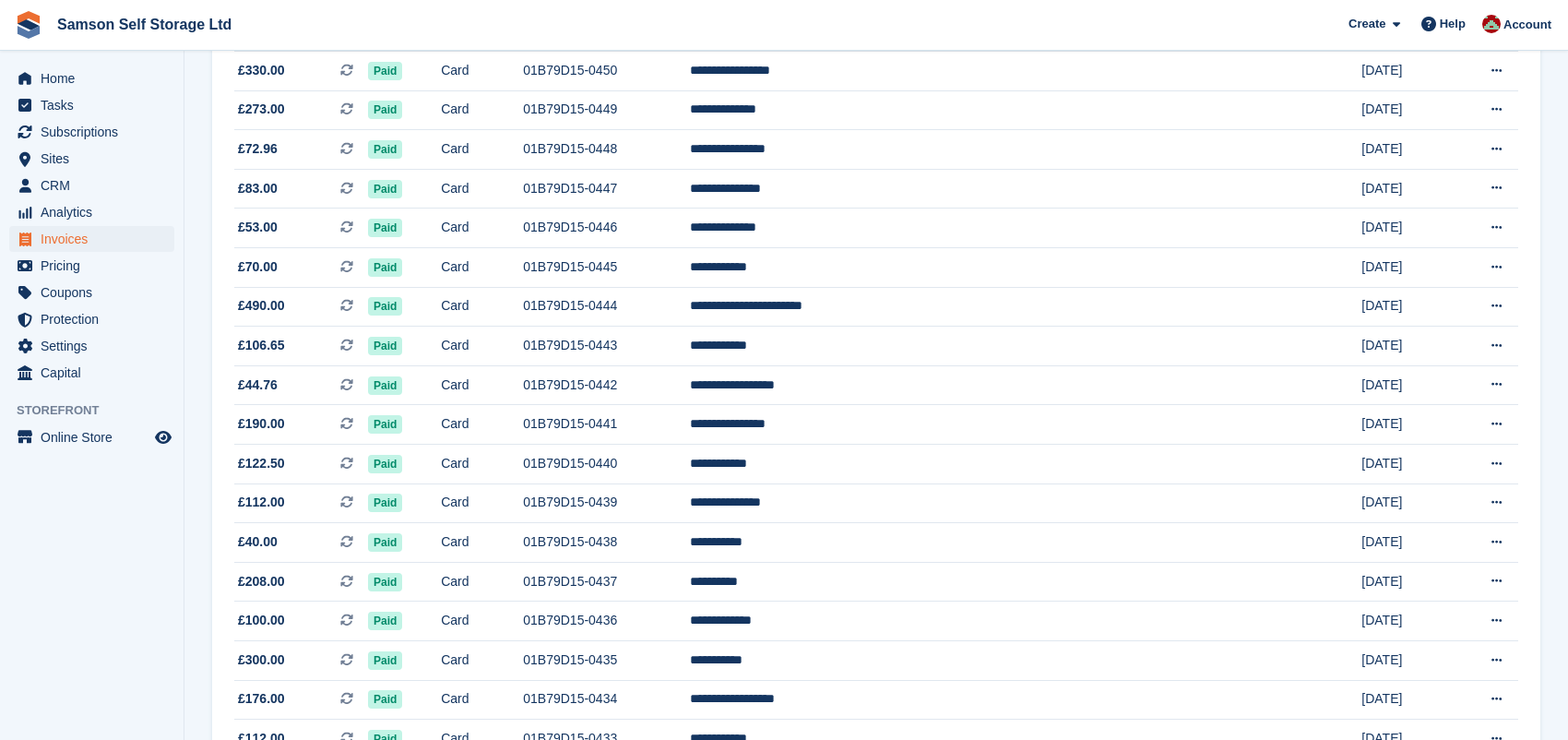
scroll to position [1621, 0]
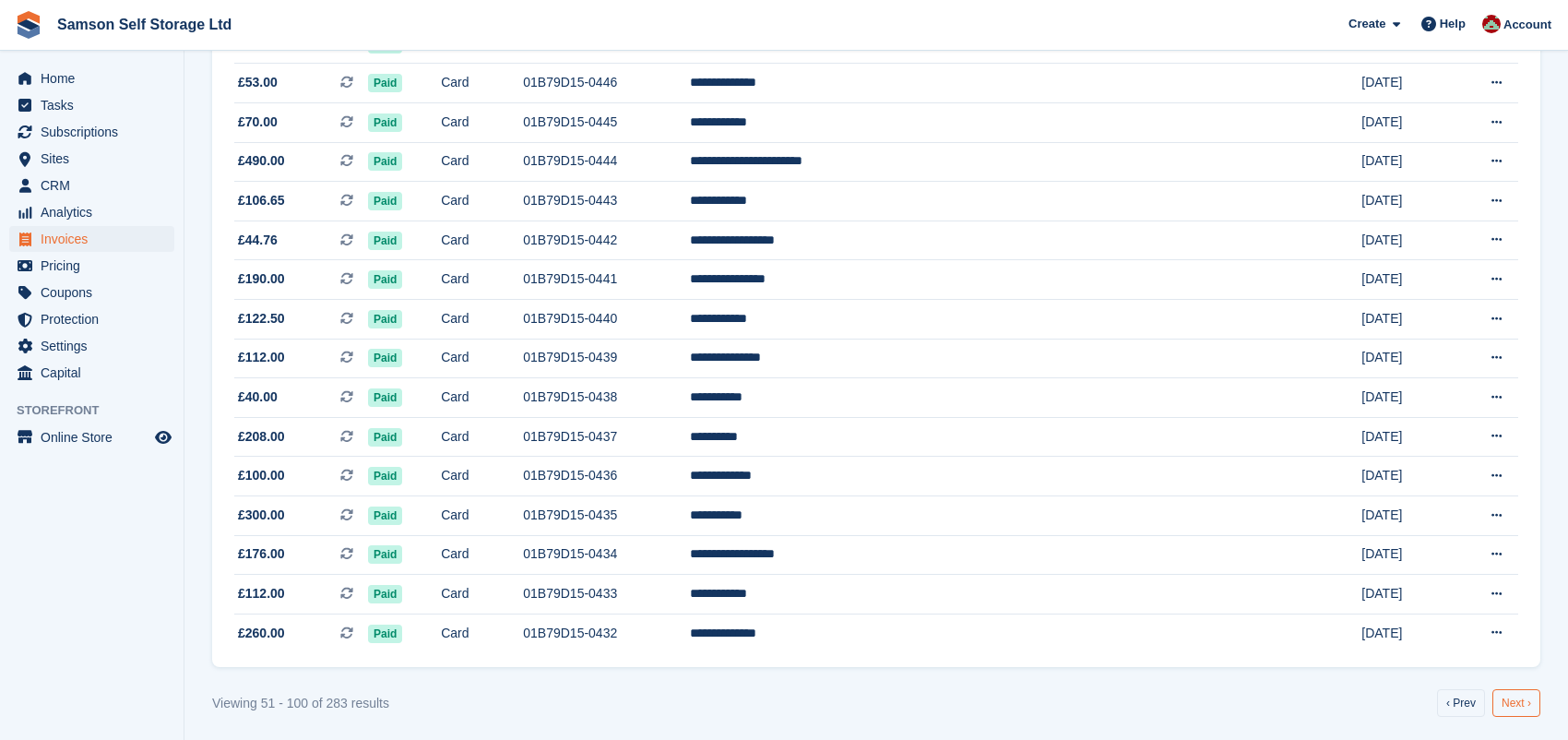
click at [1515, 703] on link "Next ›" at bounding box center [1516, 703] width 48 height 28
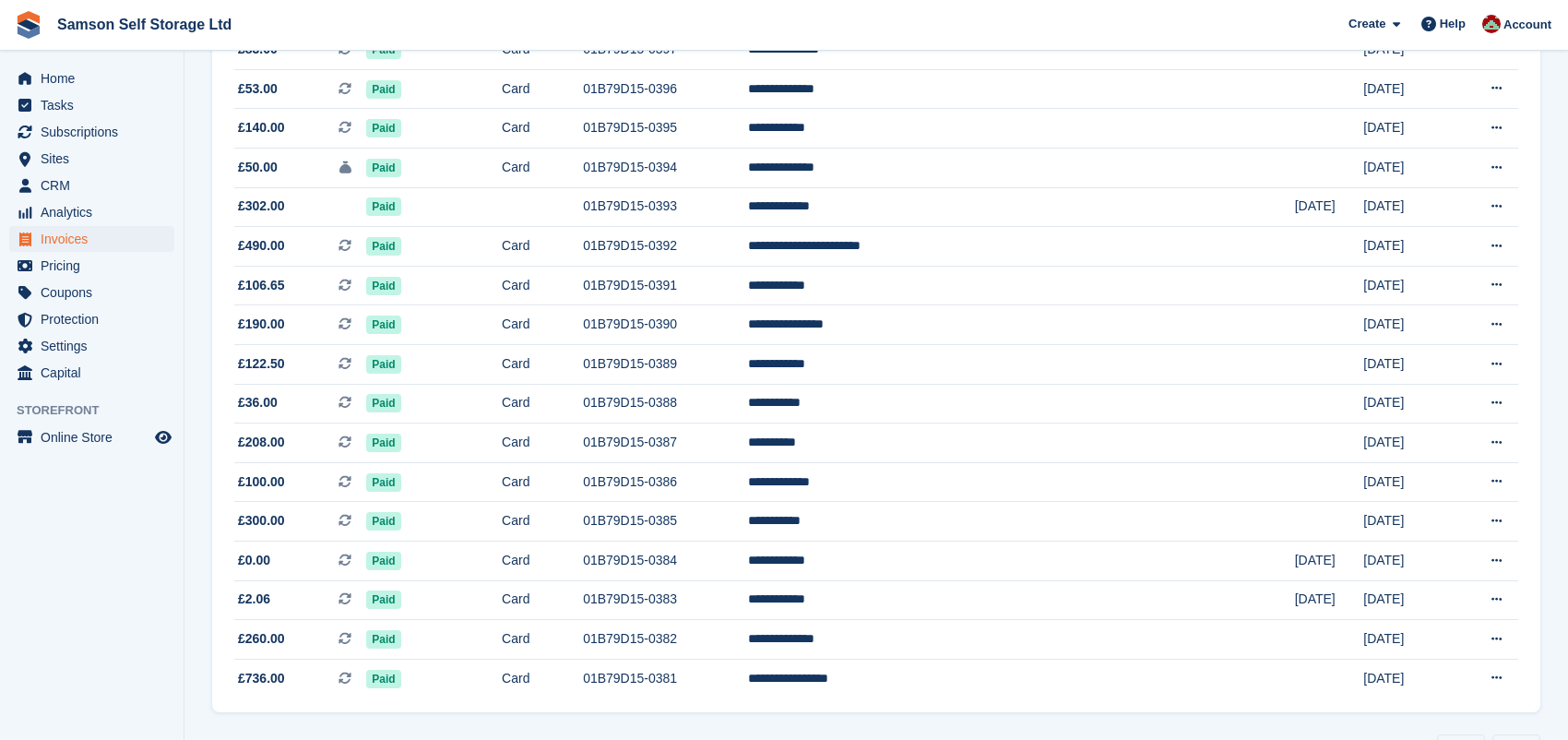
scroll to position [1621, 0]
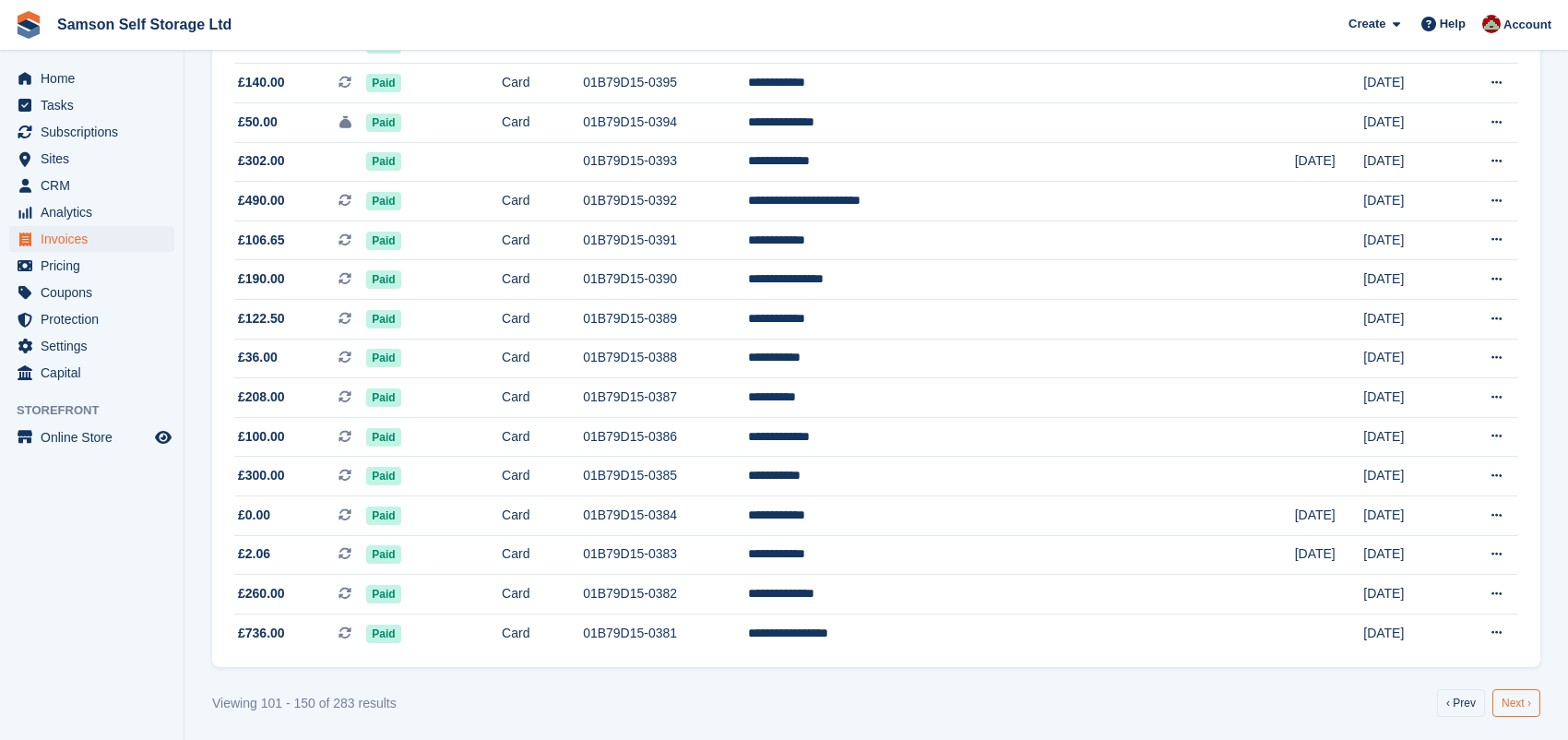
click at [1508, 694] on link "Next ›" at bounding box center [1516, 703] width 48 height 28
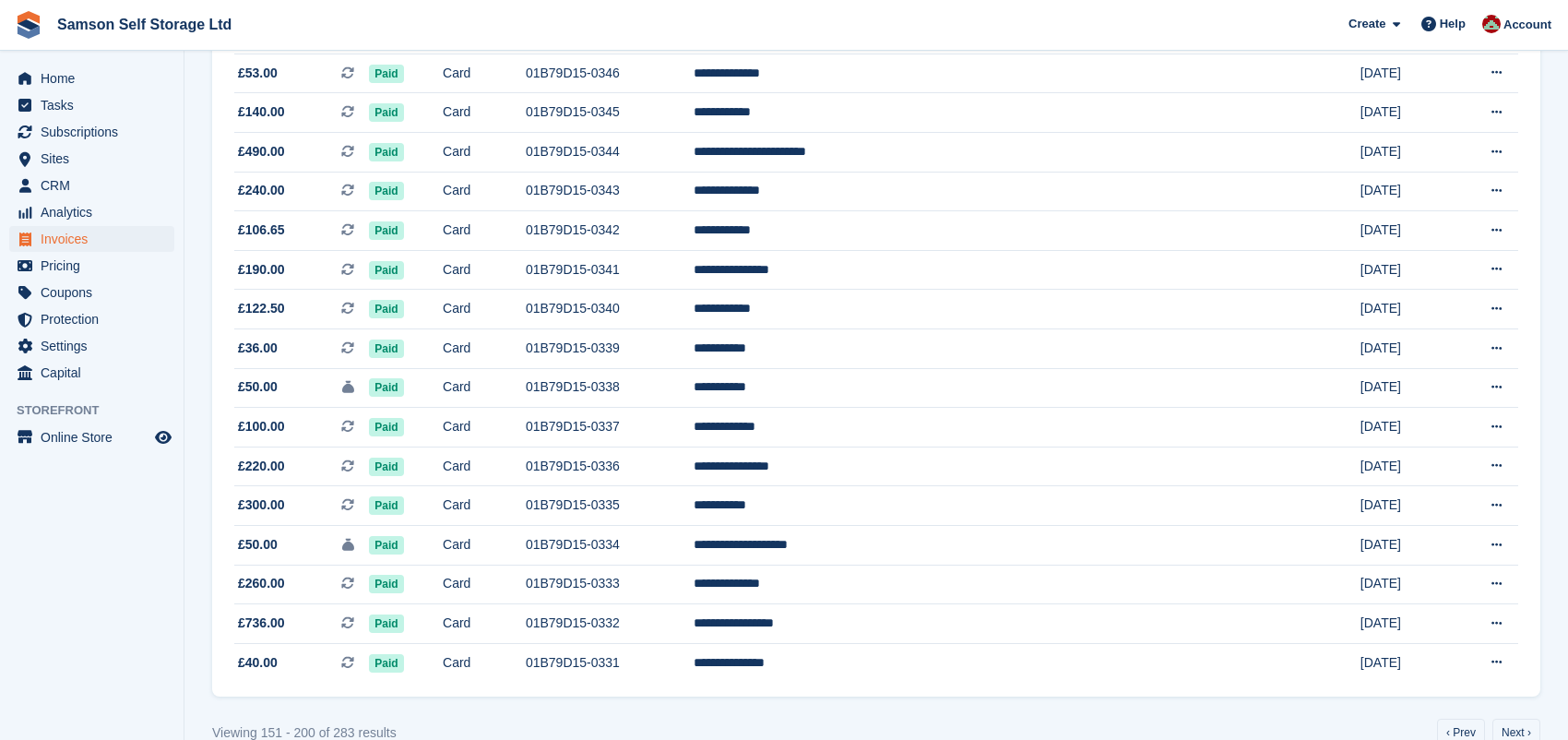
scroll to position [1621, 0]
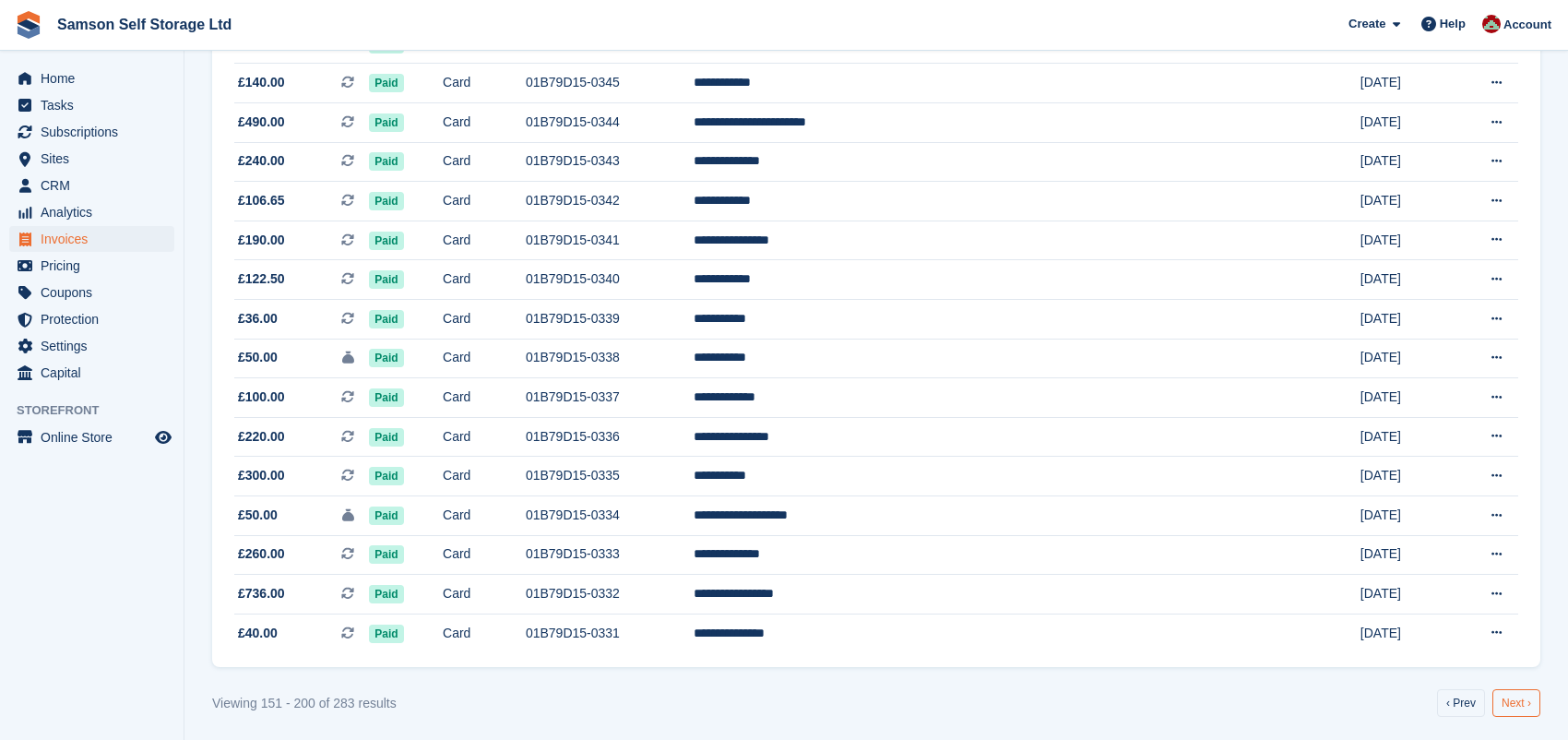
click at [1507, 699] on link "Next ›" at bounding box center [1516, 703] width 48 height 28
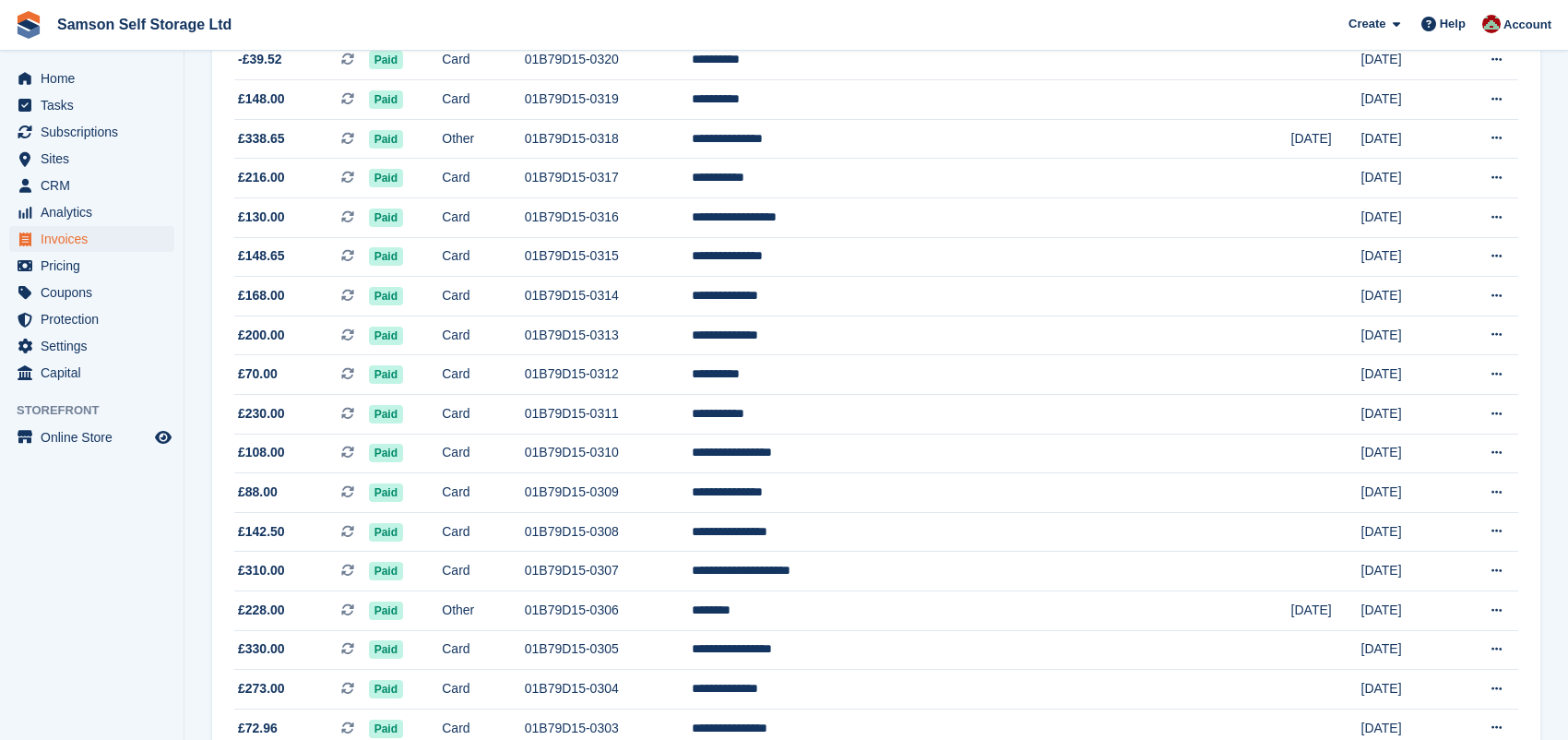
scroll to position [1621, 0]
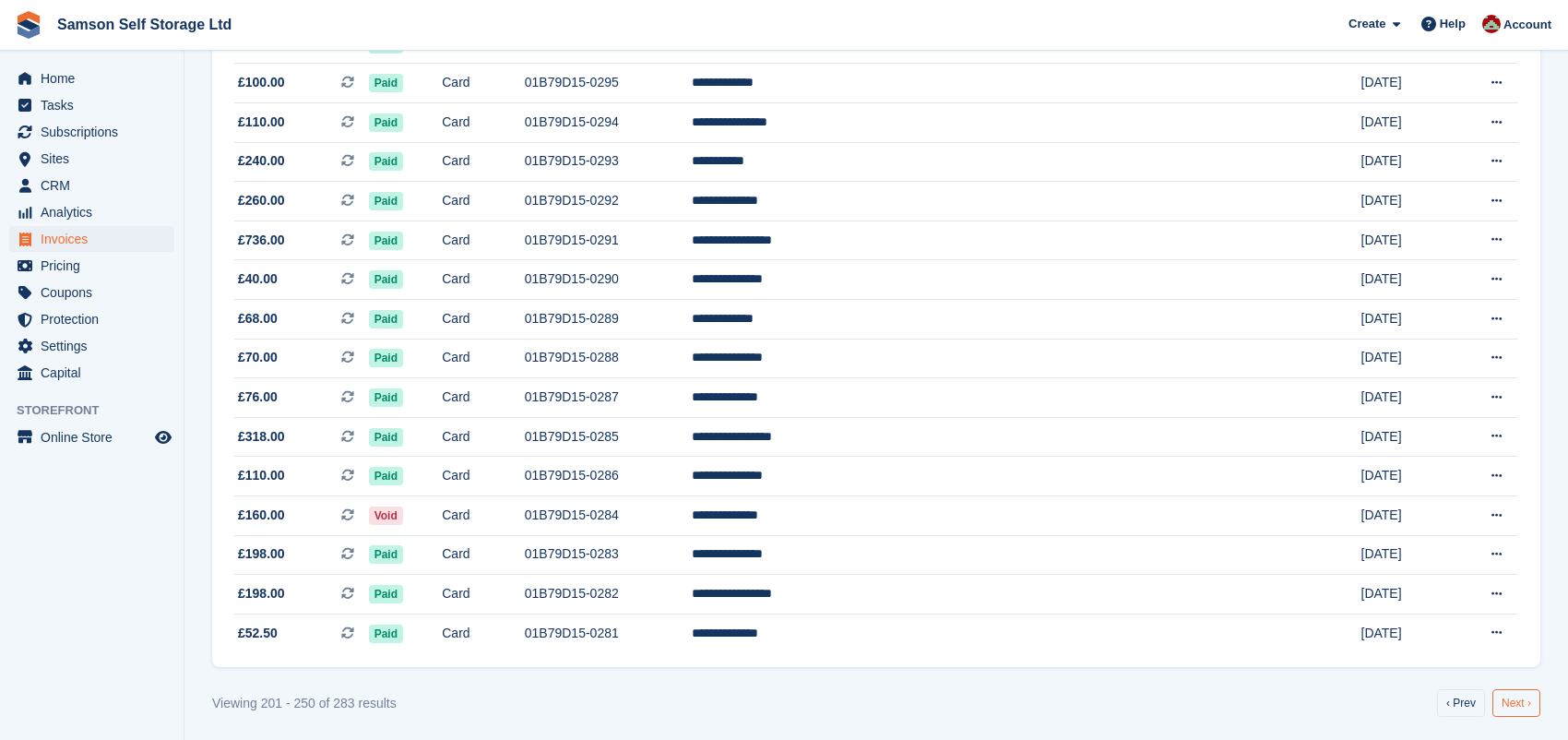
click at [1514, 706] on link "Next ›" at bounding box center [1516, 703] width 48 height 28
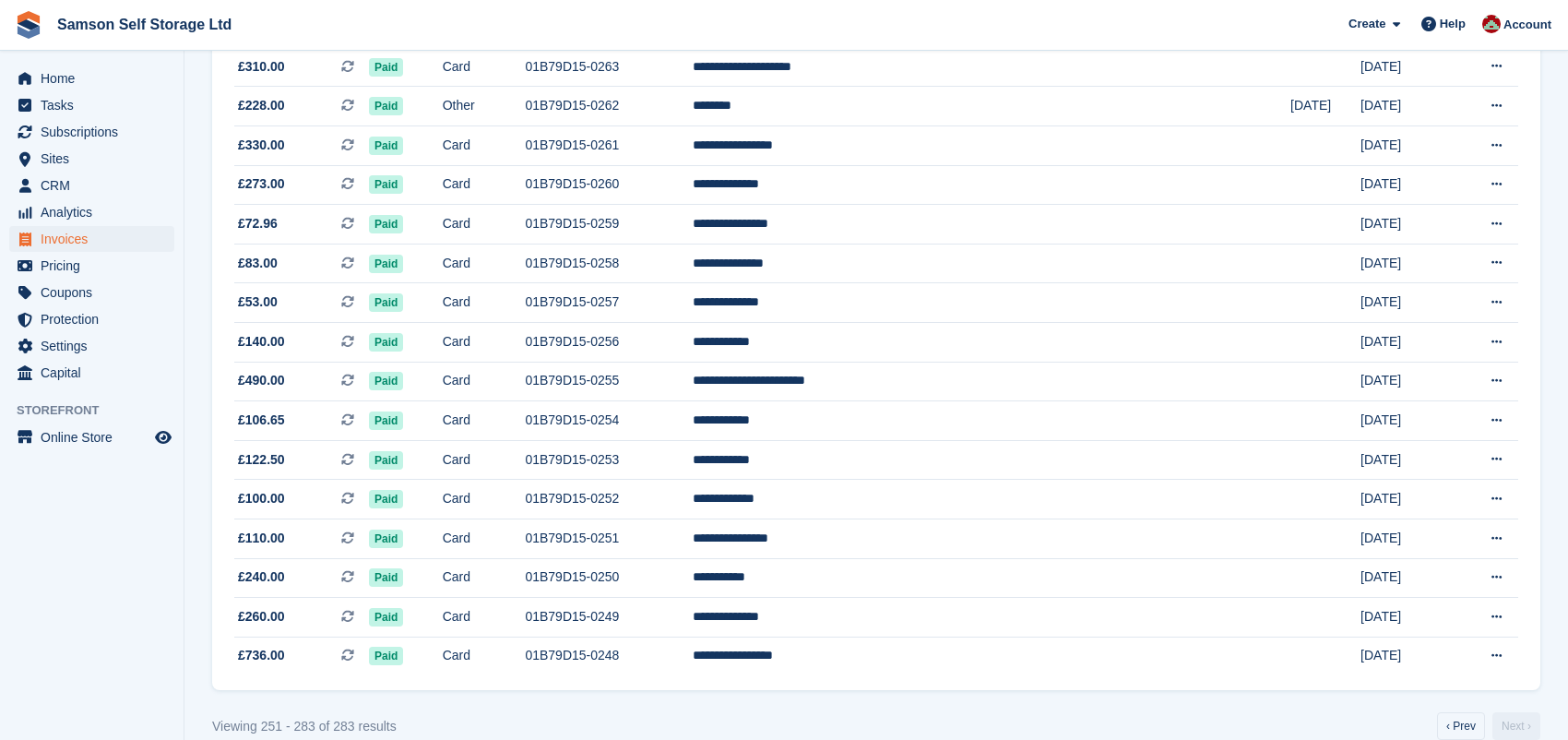
scroll to position [954, 0]
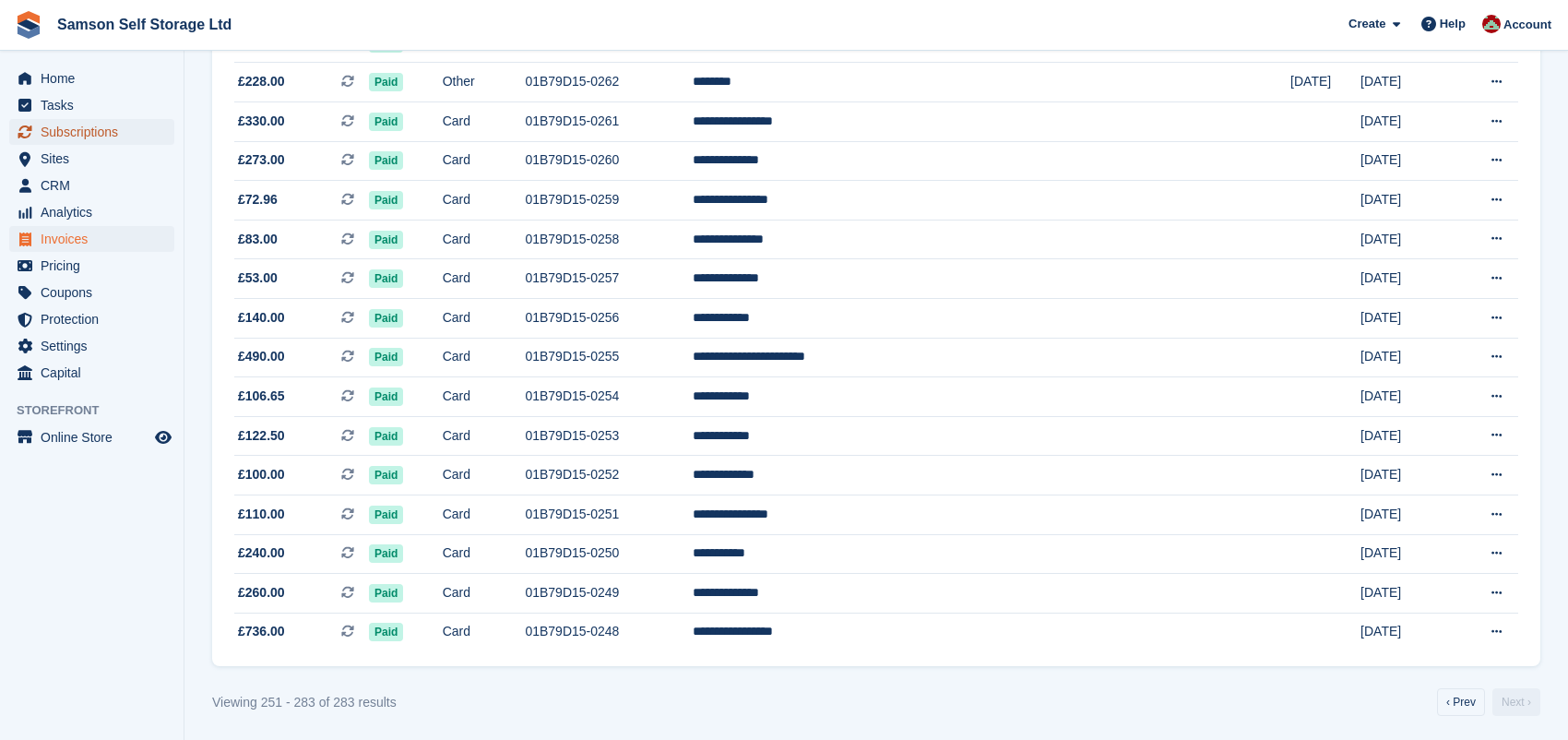
click at [85, 133] on span "Subscriptions" at bounding box center [96, 132] width 111 height 26
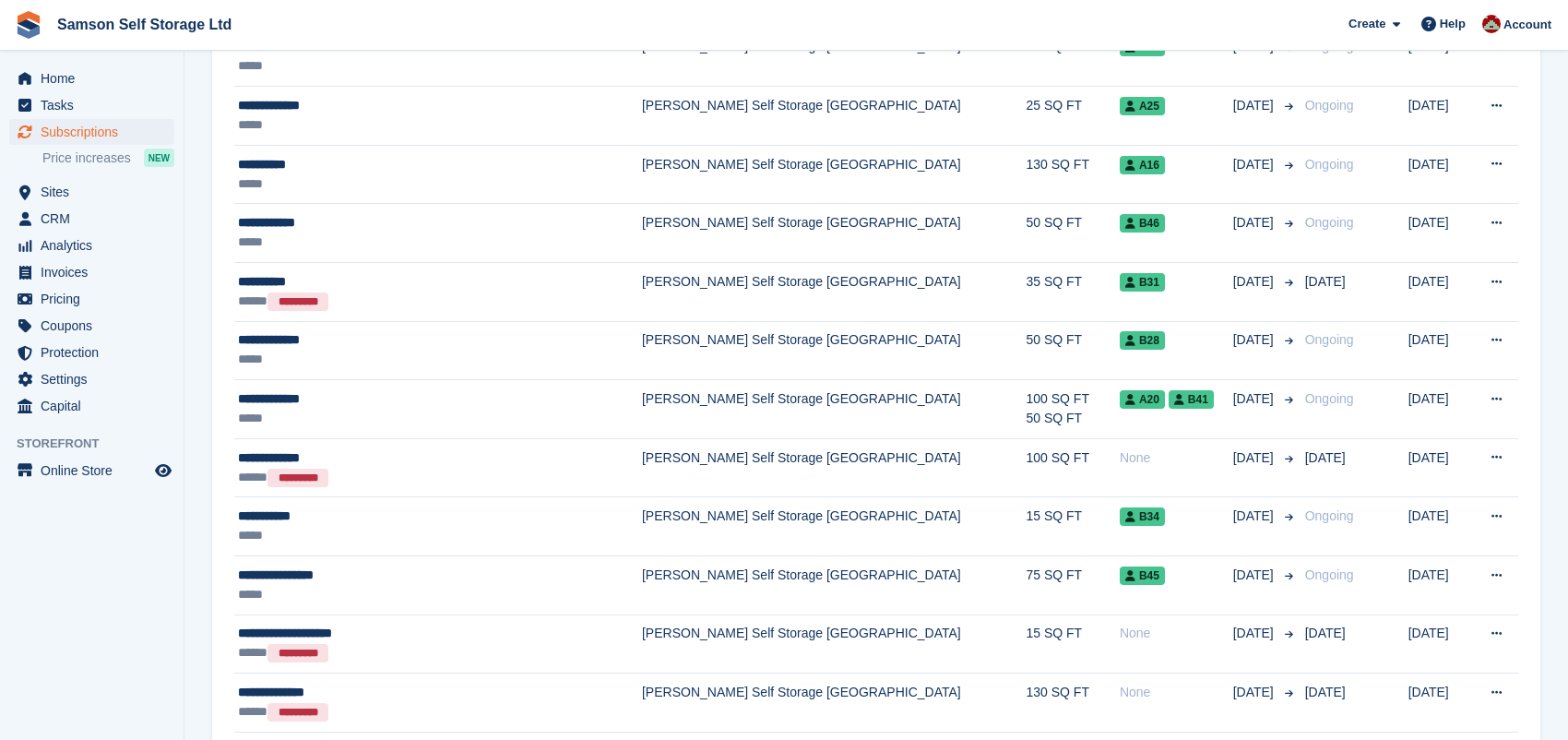
scroll to position [885, 0]
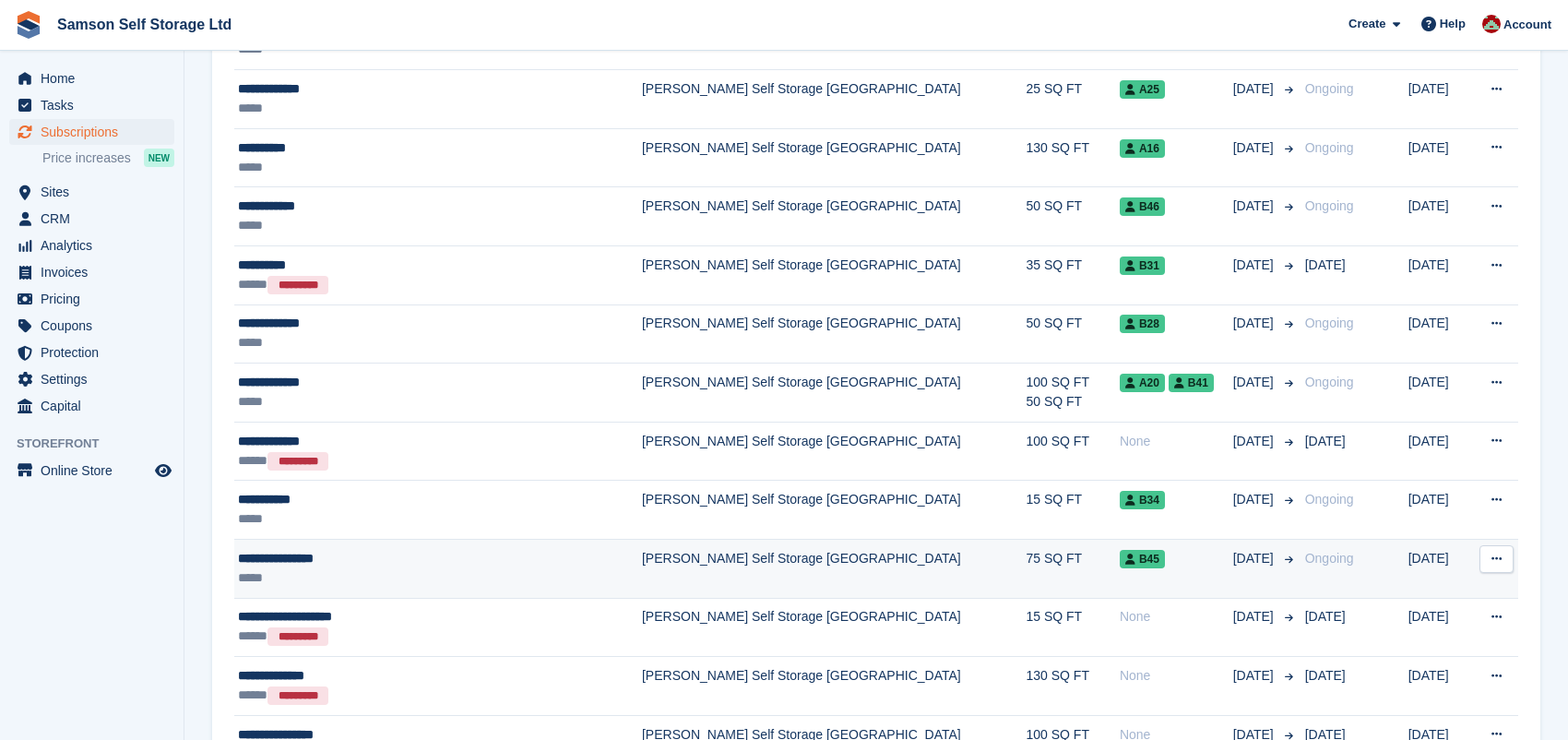
click at [306, 553] on div "**********" at bounding box center [406, 559] width 335 height 20
click at [300, 558] on div "**********" at bounding box center [406, 559] width 335 height 20
click at [248, 555] on div "**********" at bounding box center [406, 559] width 335 height 20
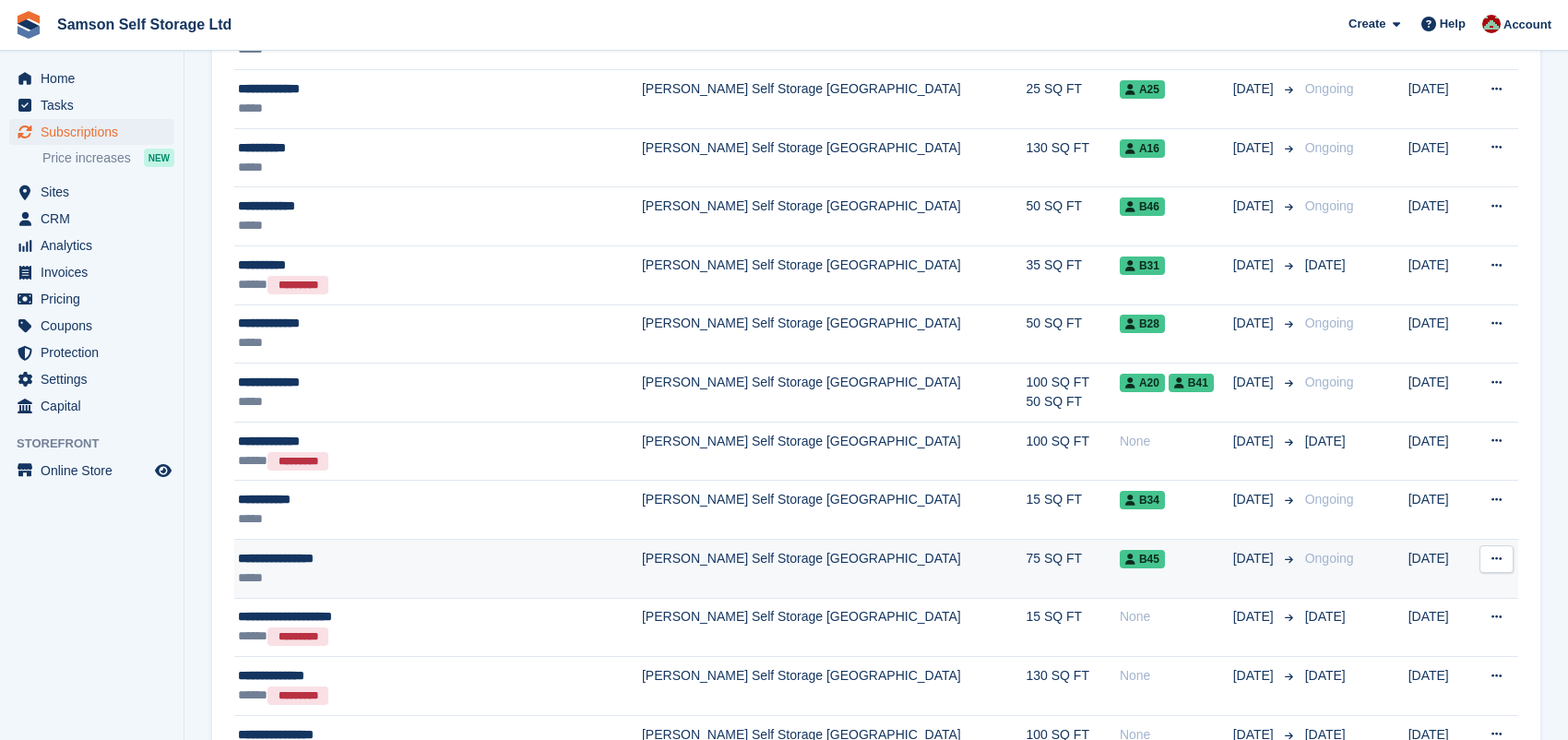
click at [1120, 556] on span "B45" at bounding box center [1143, 558] width 46 height 19
click at [1120, 557] on span "B45" at bounding box center [1143, 558] width 46 height 19
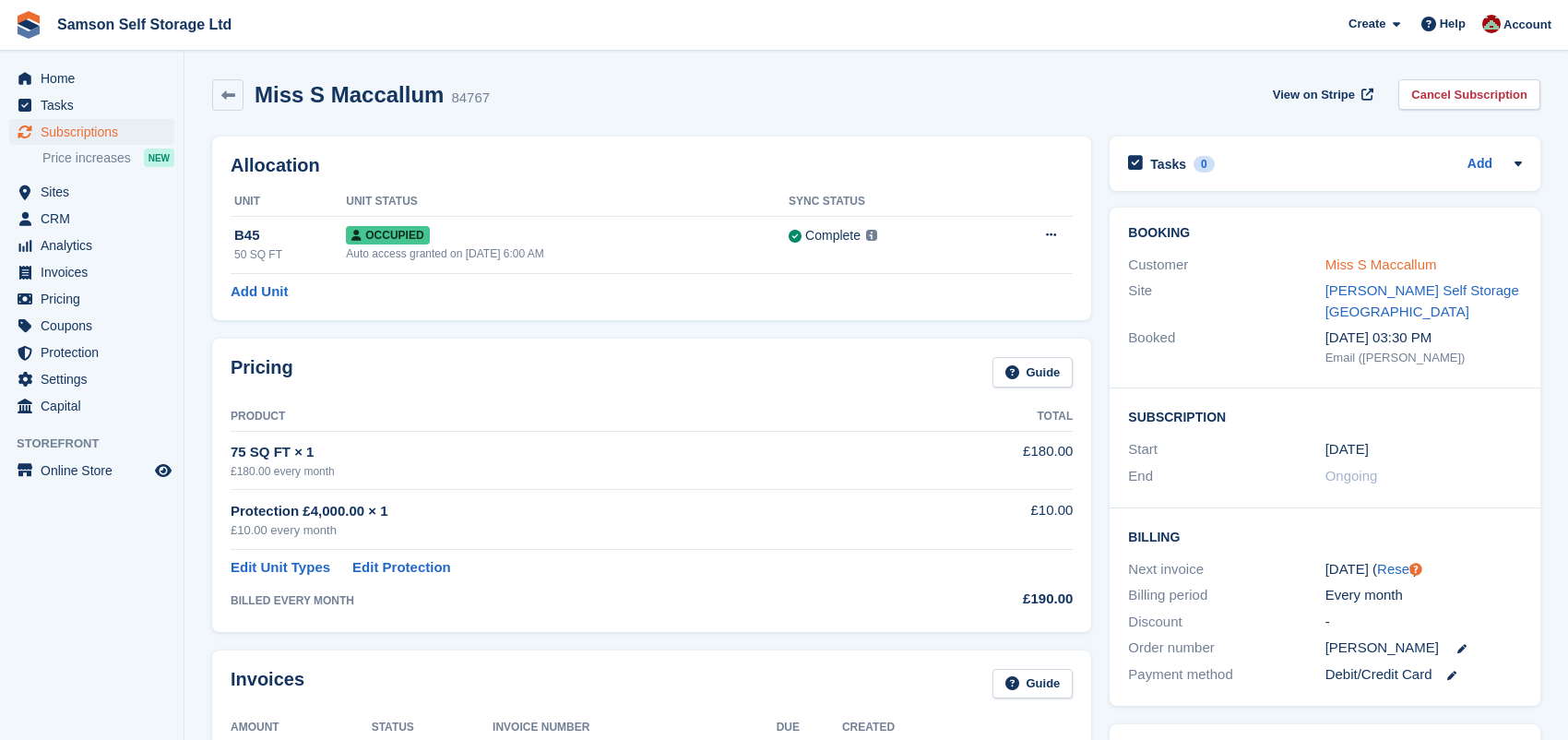
click at [1365, 259] on link "Miss S Maccallum" at bounding box center [1382, 265] width 112 height 16
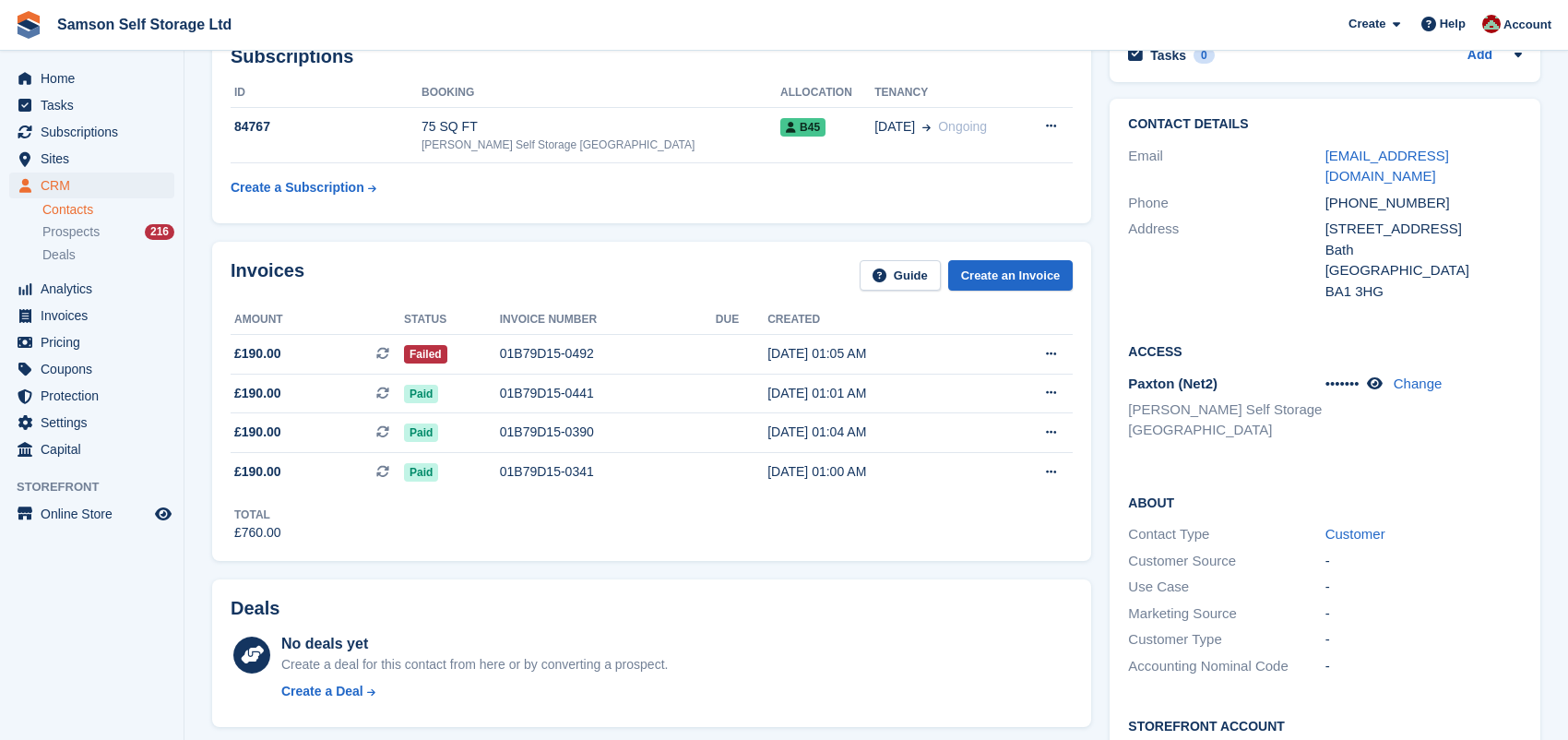
scroll to position [251, 0]
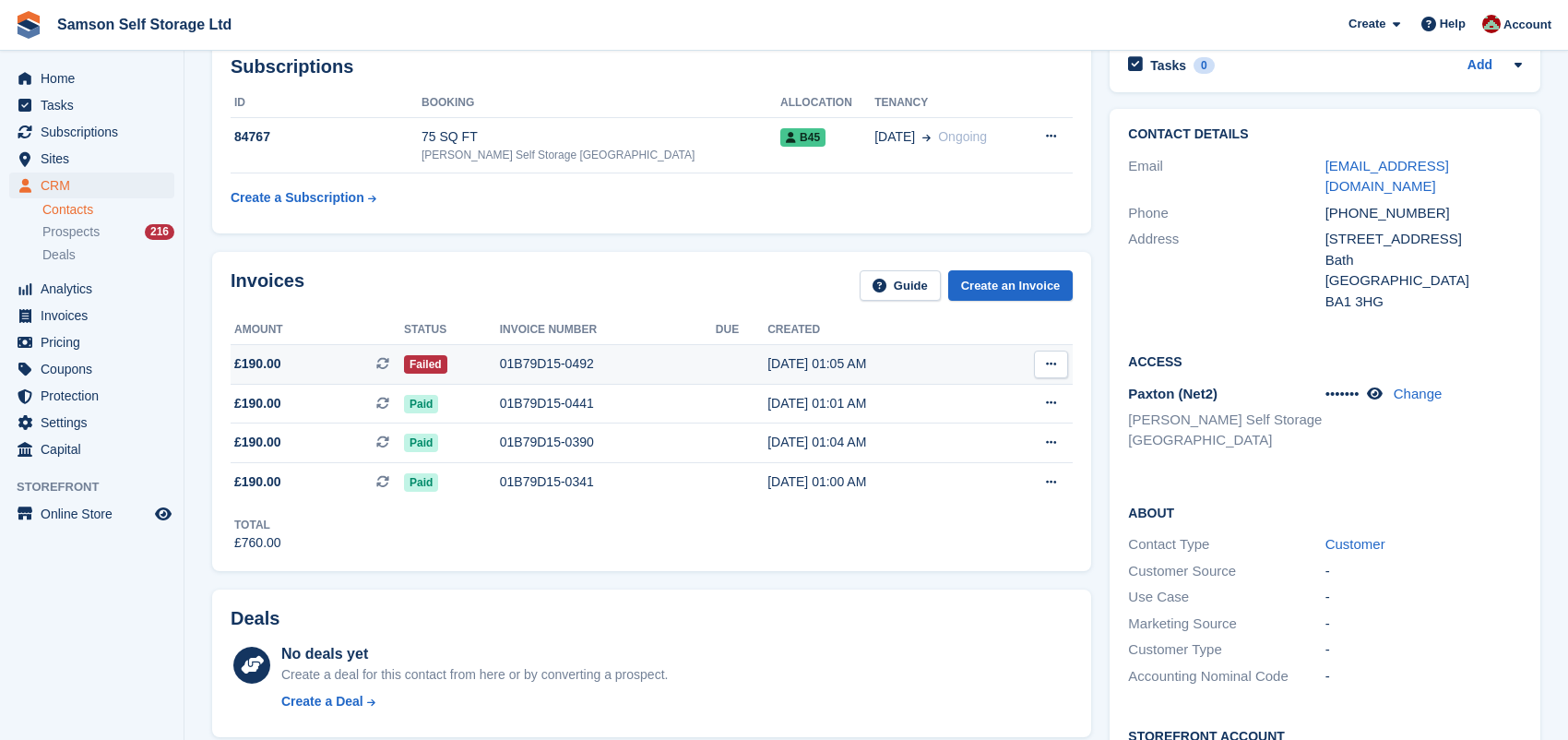
click at [1055, 360] on icon at bounding box center [1051, 364] width 10 height 12
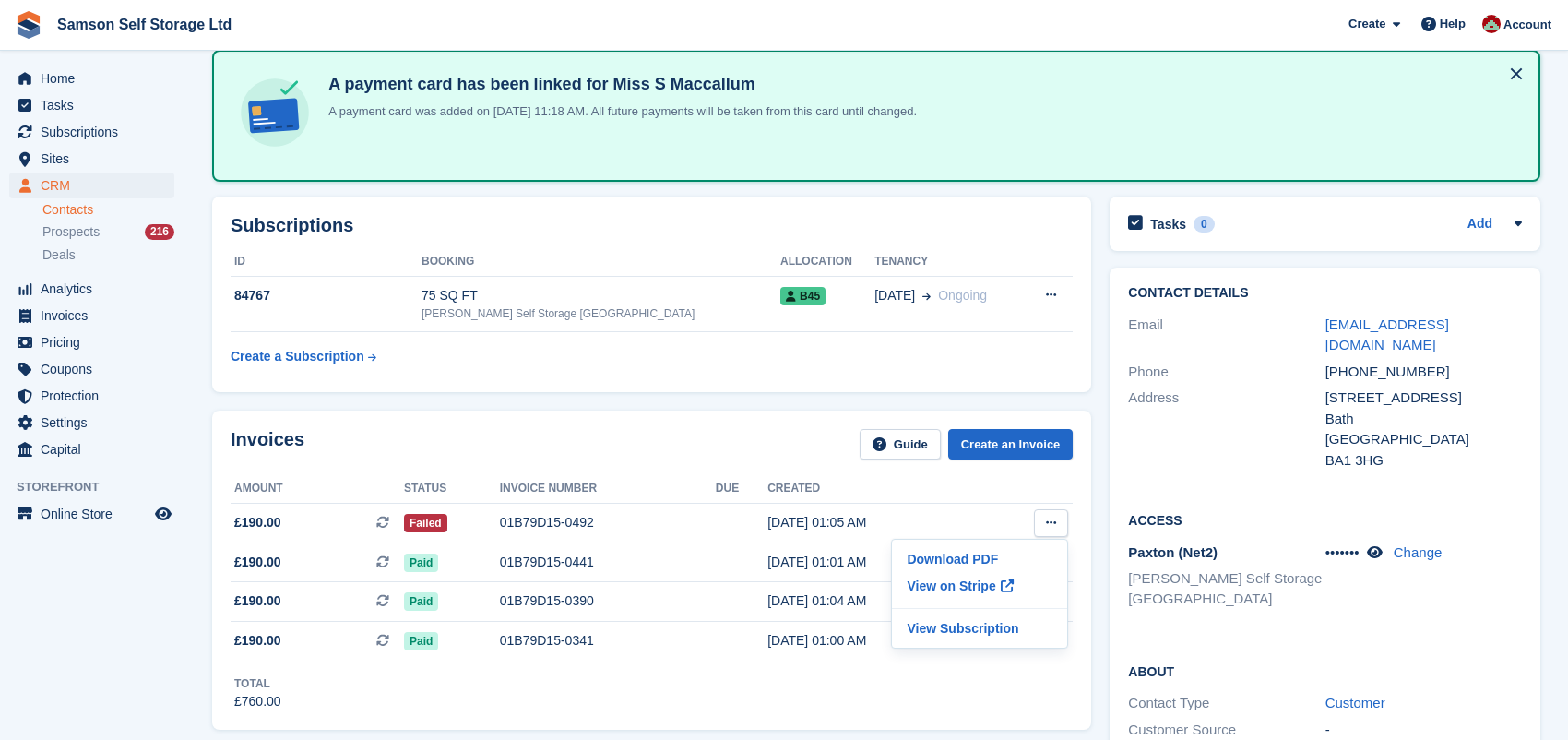
scroll to position [88, 0]
